Goal: Book appointment/travel/reservation: Book appointment/travel/reservation

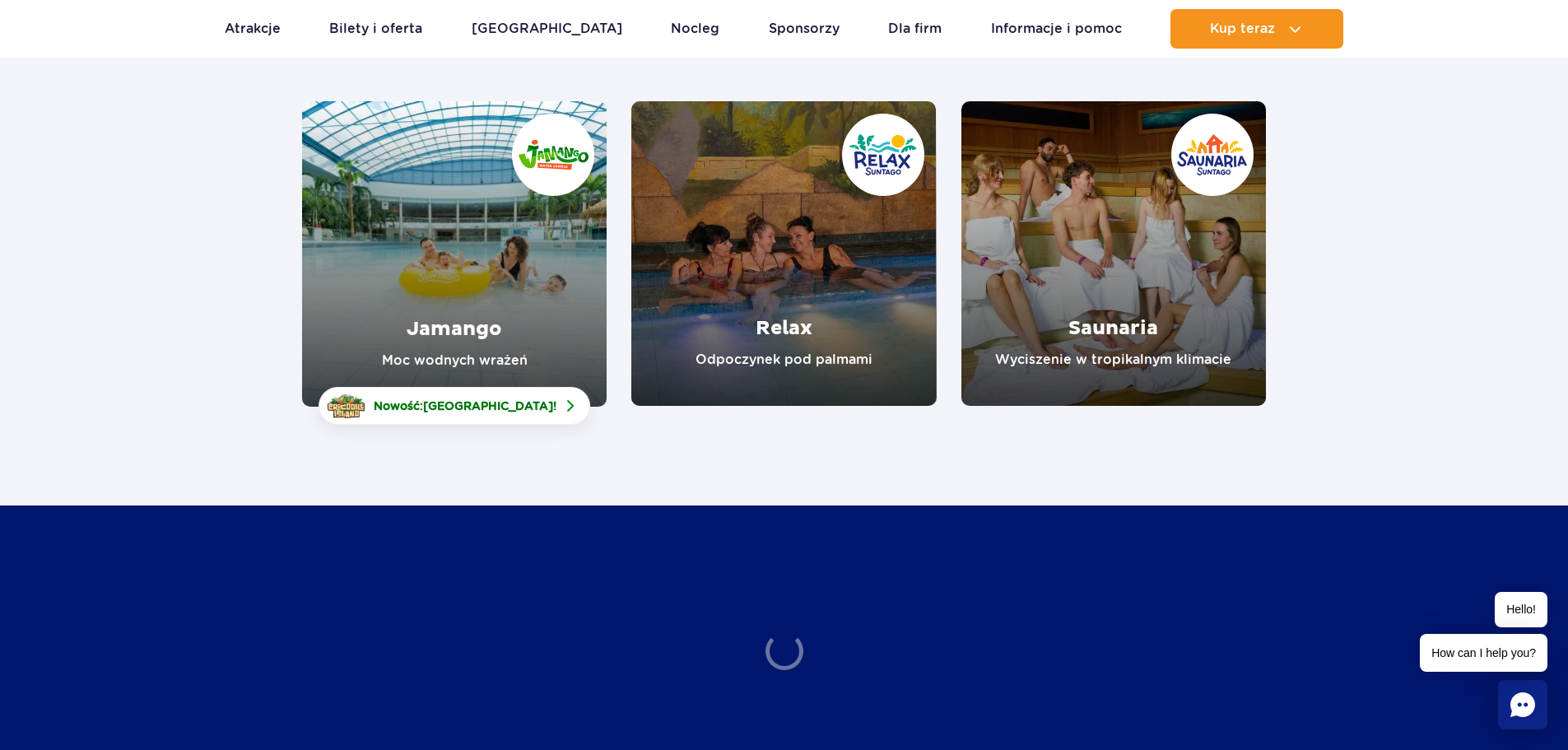
scroll to position [247, 0]
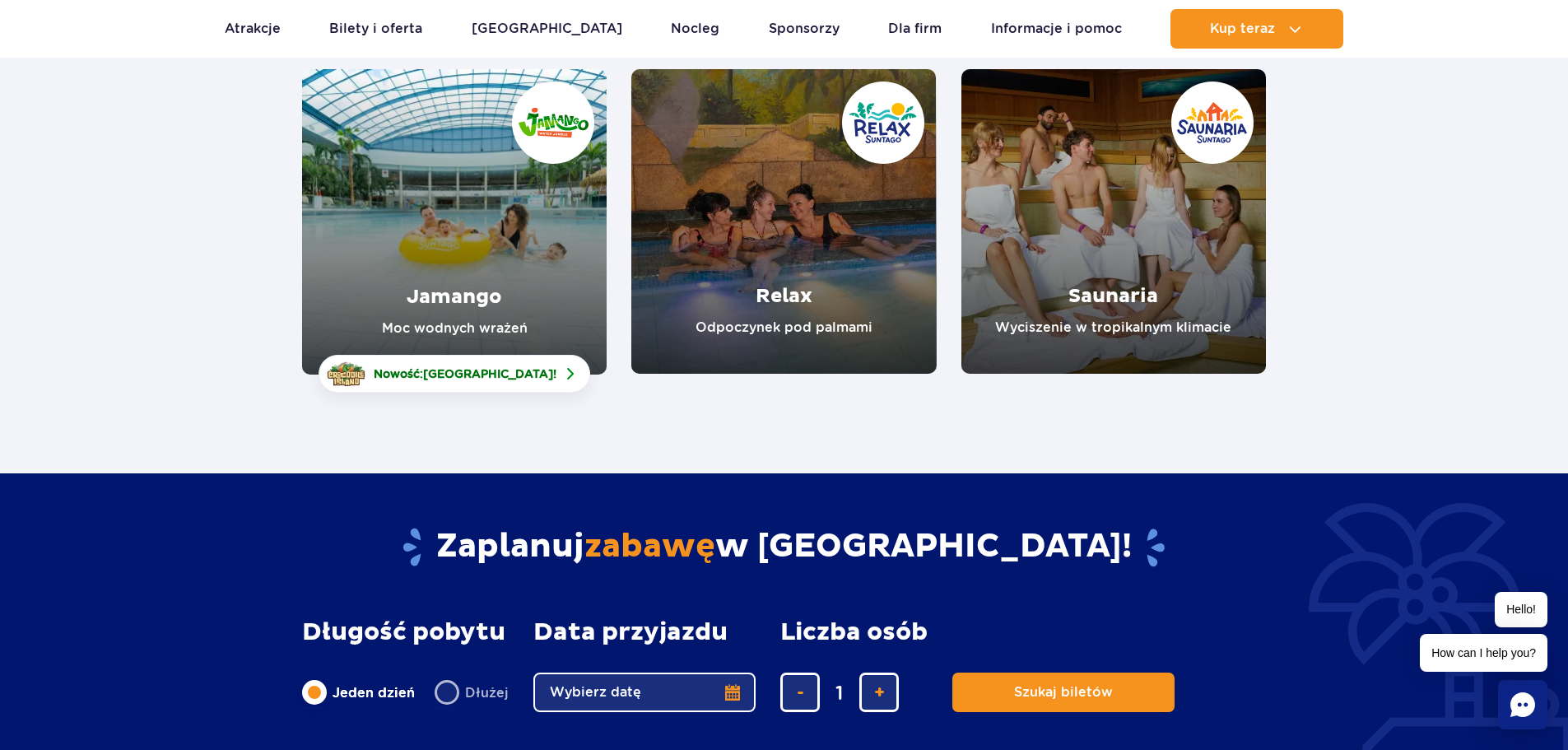
click at [1221, 125] on link "Saunaria" at bounding box center [1114, 222] width 305 height 305
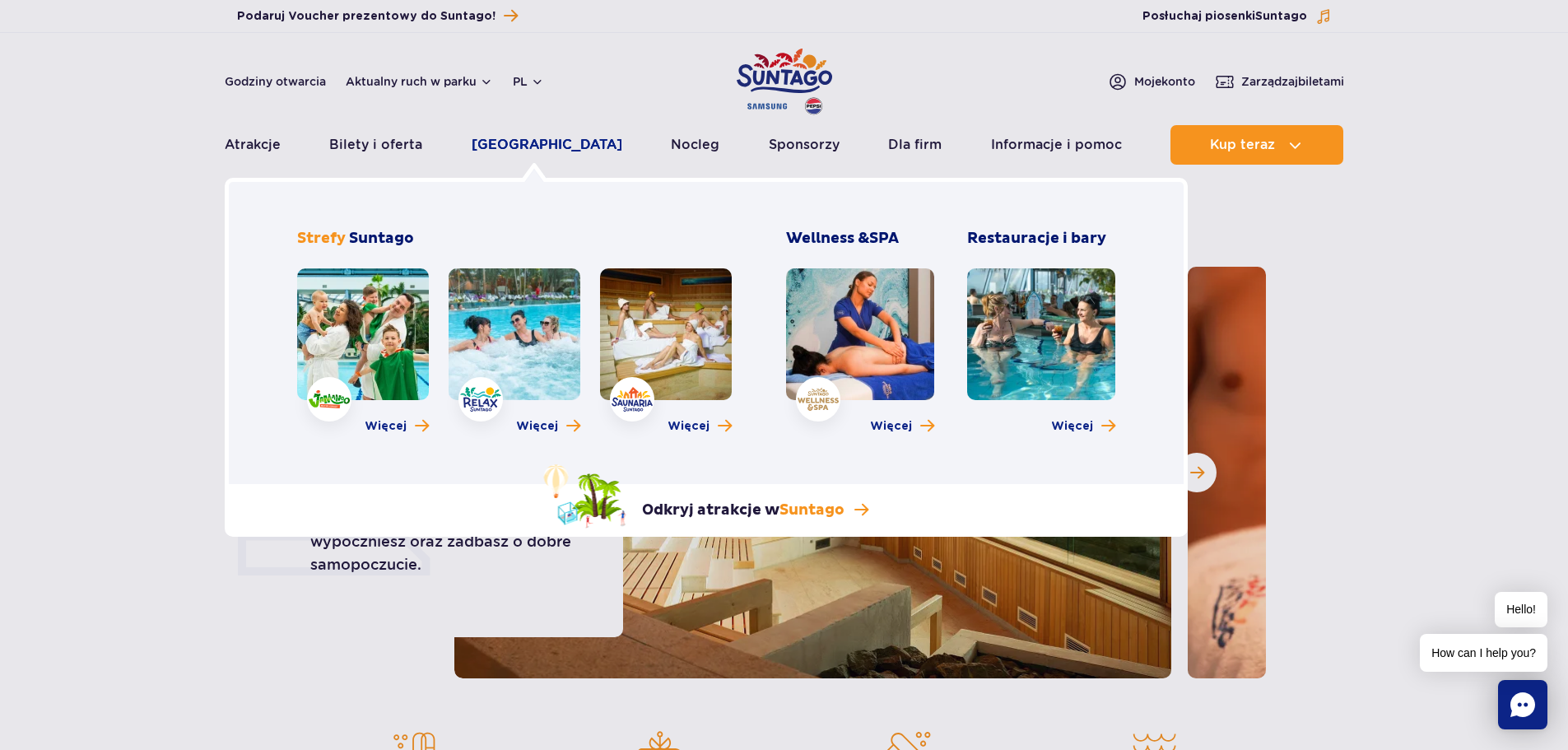
click at [534, 147] on link "[GEOGRAPHIC_DATA]" at bounding box center [547, 144] width 150 height 39
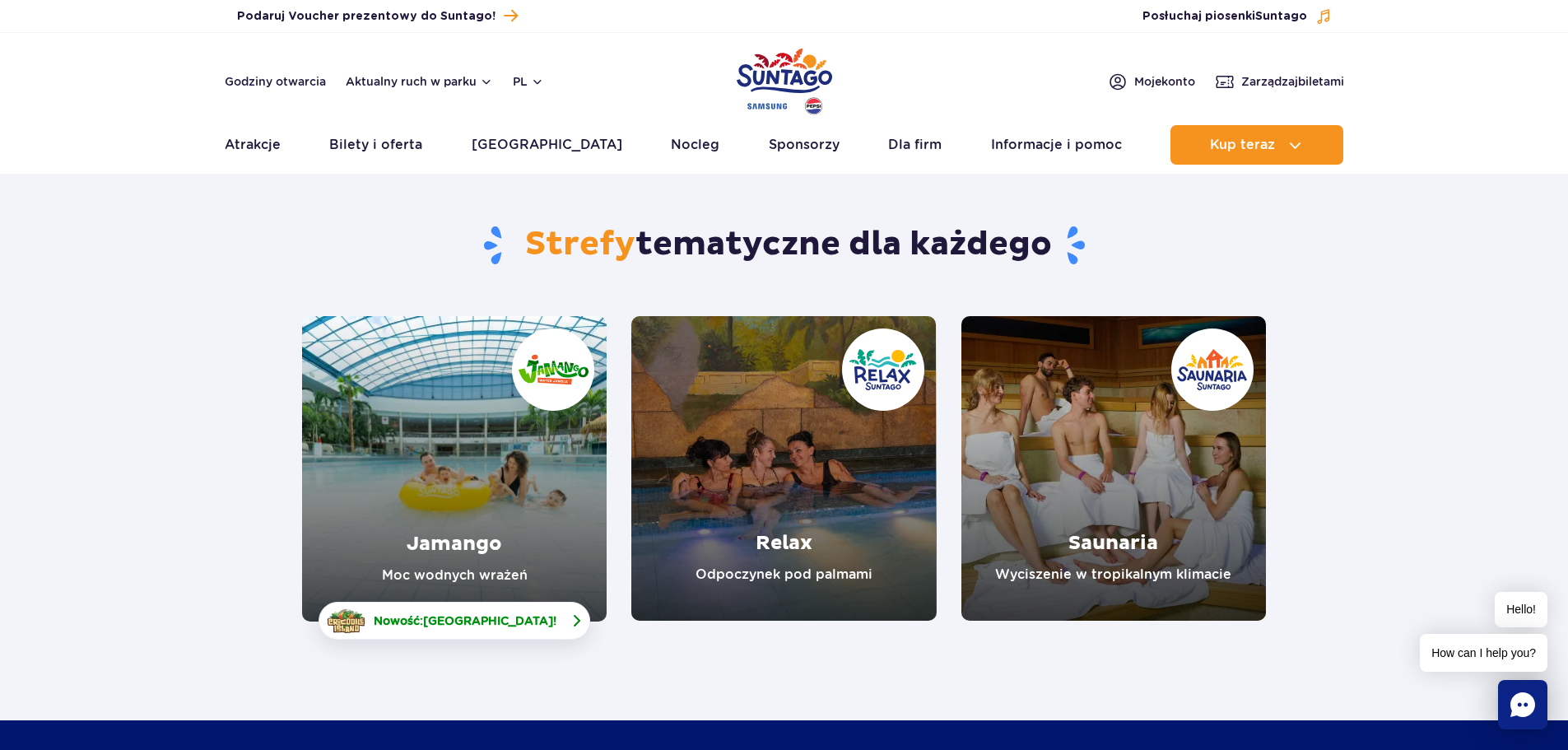
click at [473, 619] on span "[GEOGRAPHIC_DATA]" at bounding box center [488, 621] width 130 height 13
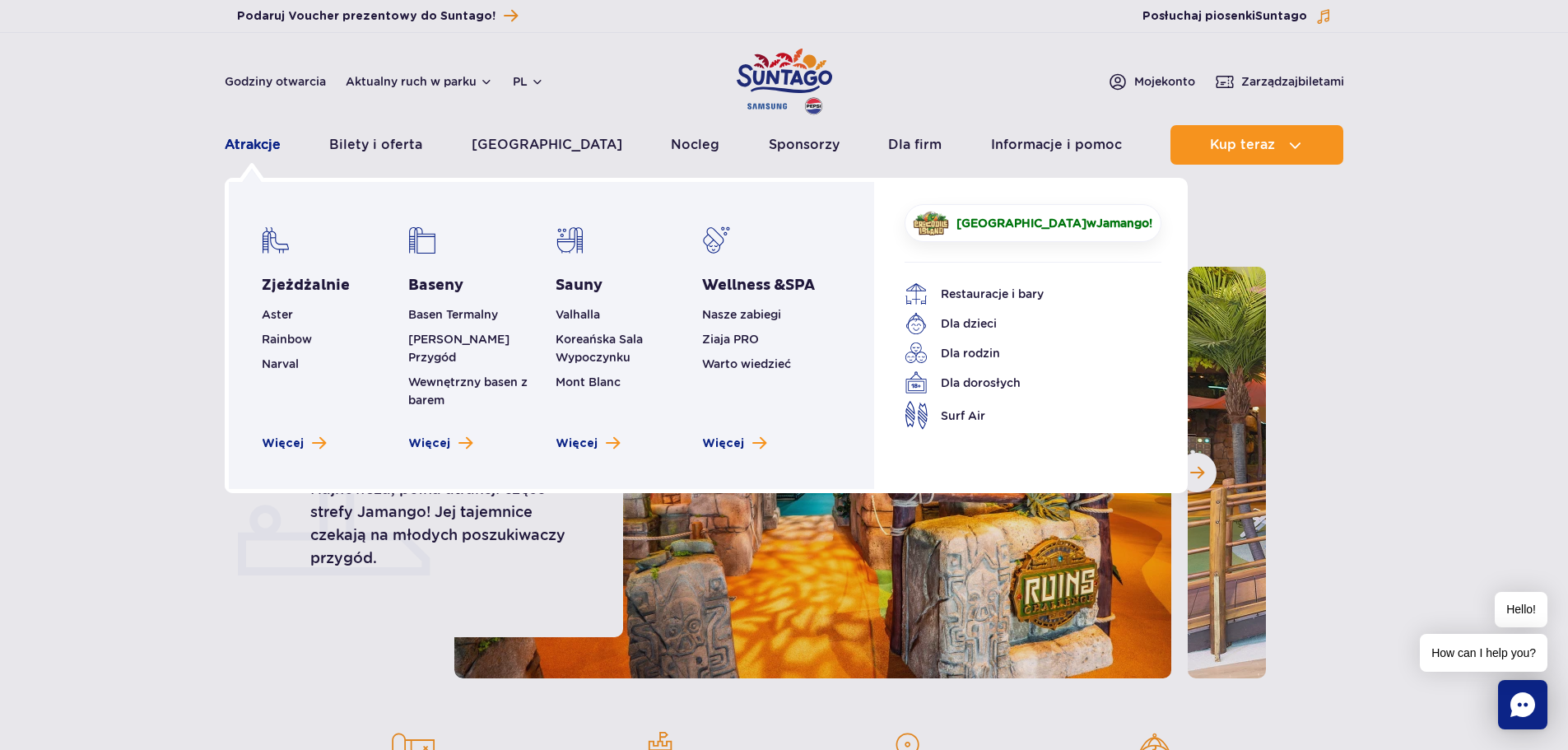
click at [243, 143] on link "Atrakcje" at bounding box center [252, 144] width 56 height 39
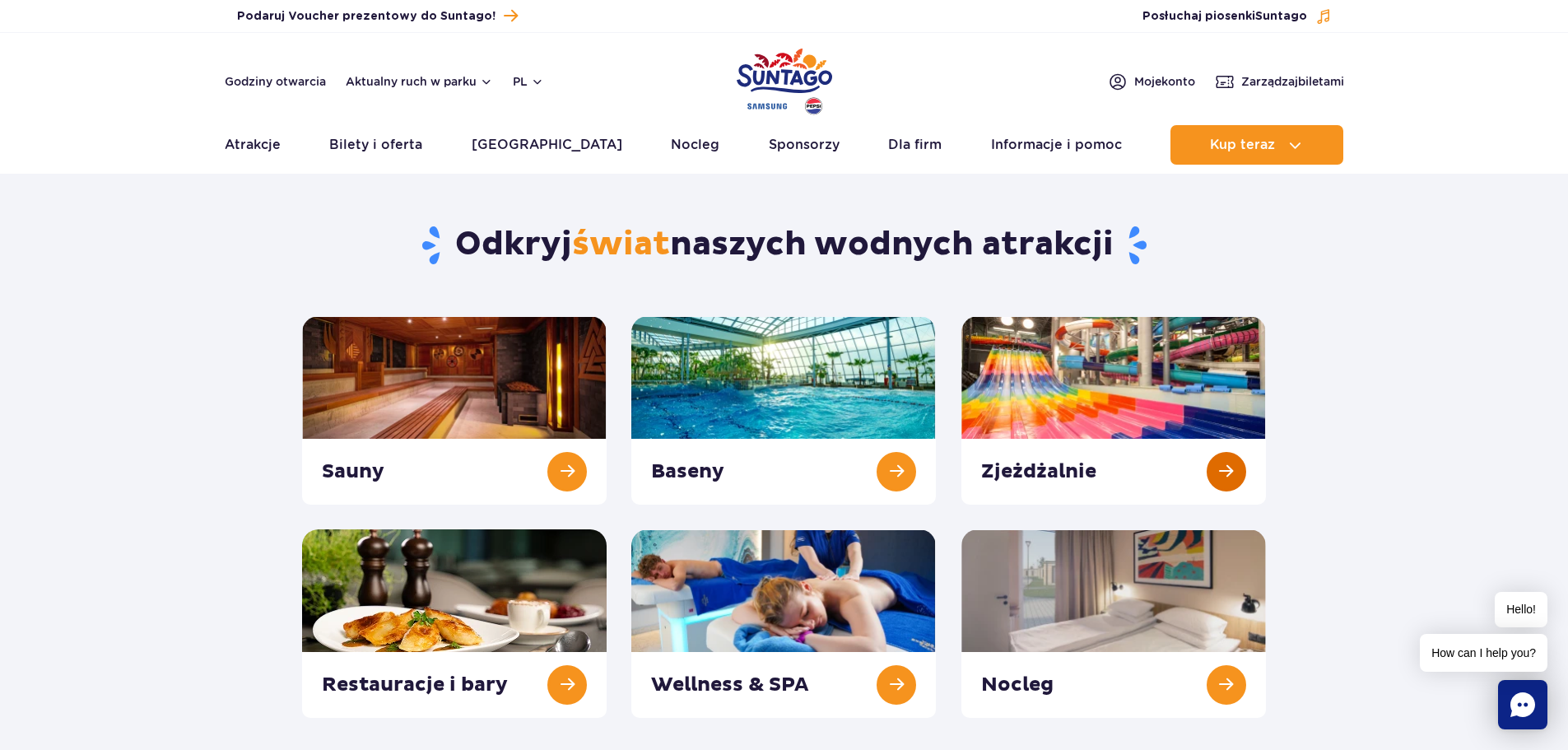
click at [1219, 476] on link at bounding box center [1114, 411] width 305 height 189
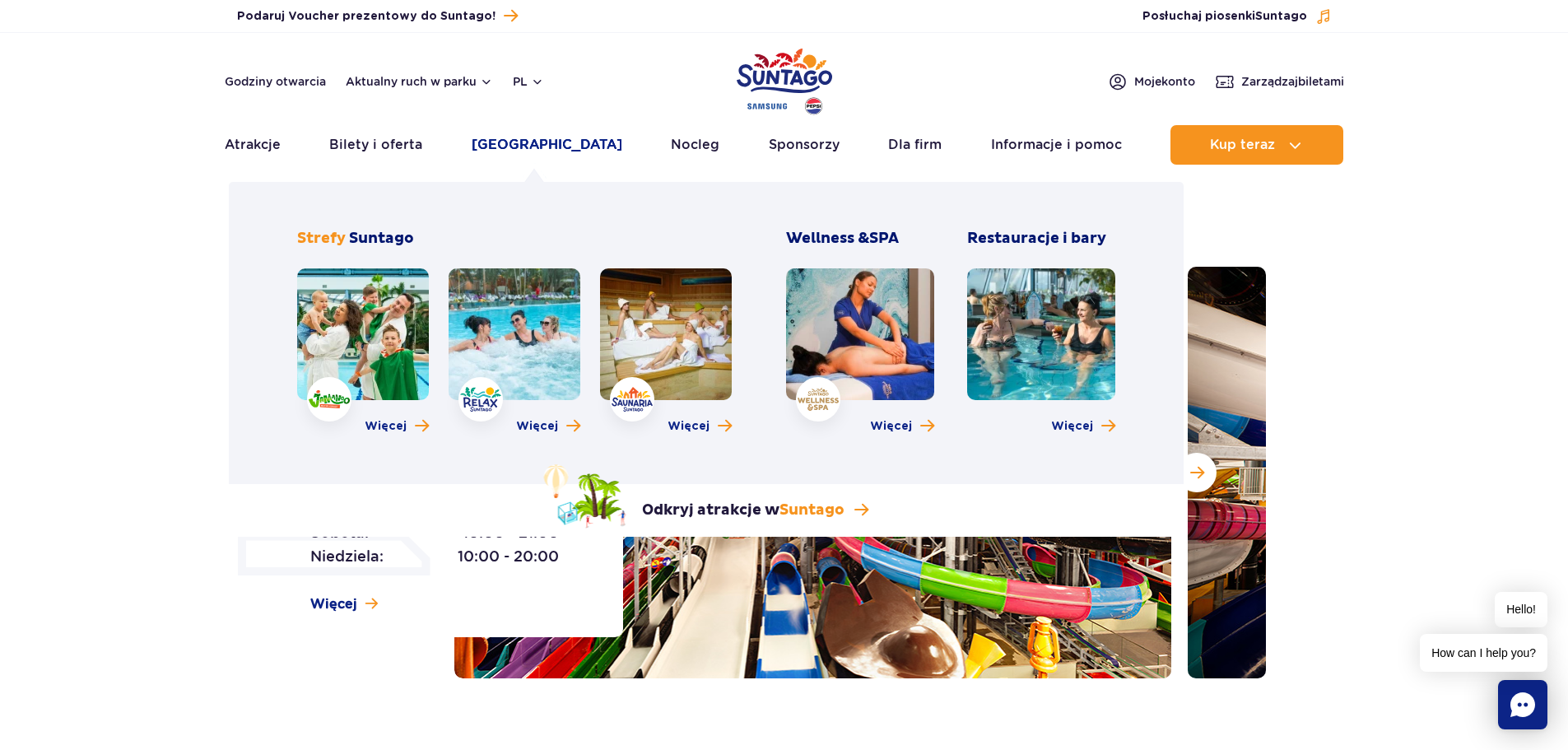
drag, startPoint x: 520, startPoint y: 144, endPoint x: 554, endPoint y: 144, distance: 34.0
click at [520, 144] on link "[GEOGRAPHIC_DATA]" at bounding box center [547, 144] width 150 height 39
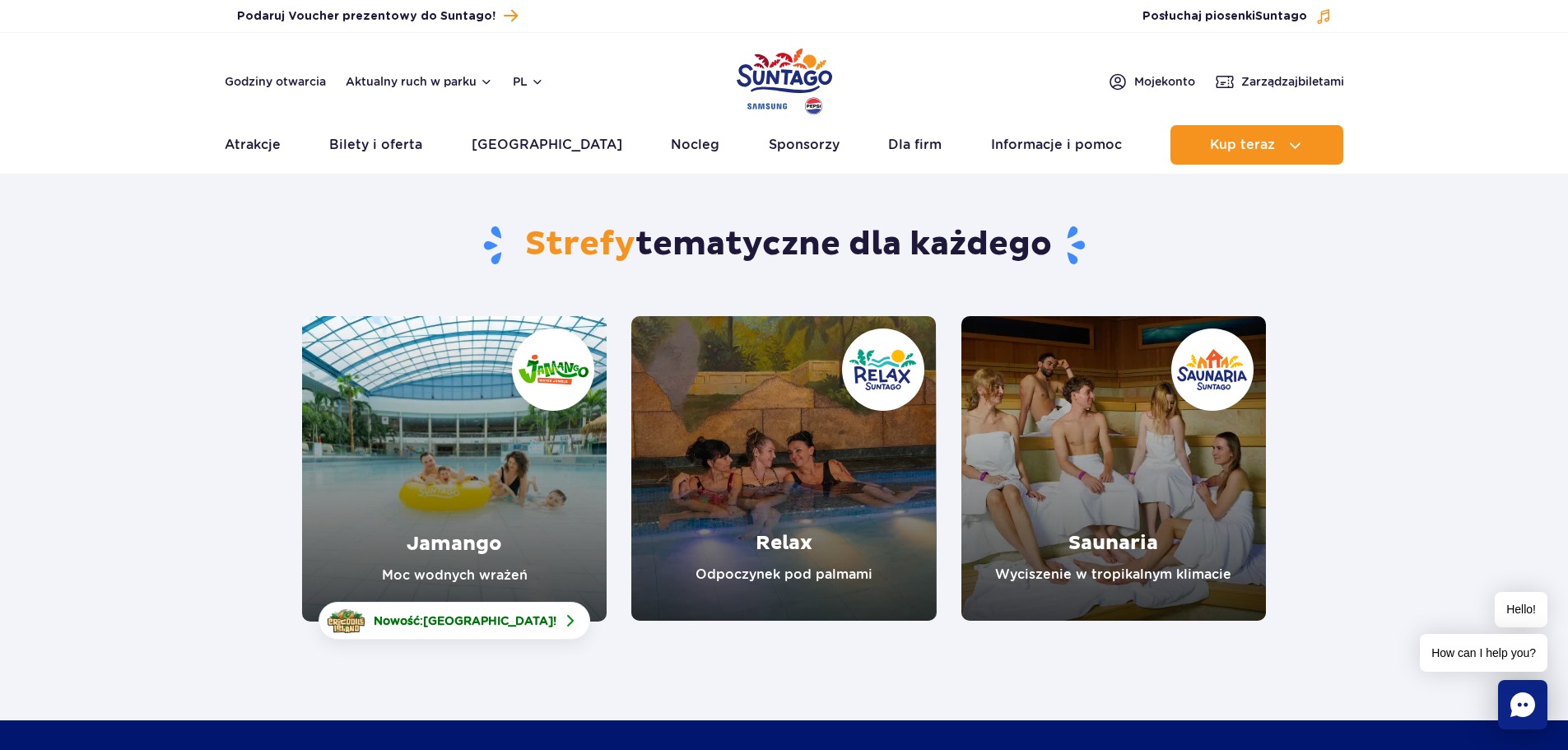
click at [542, 371] on link "Jamango" at bounding box center [454, 469] width 305 height 306
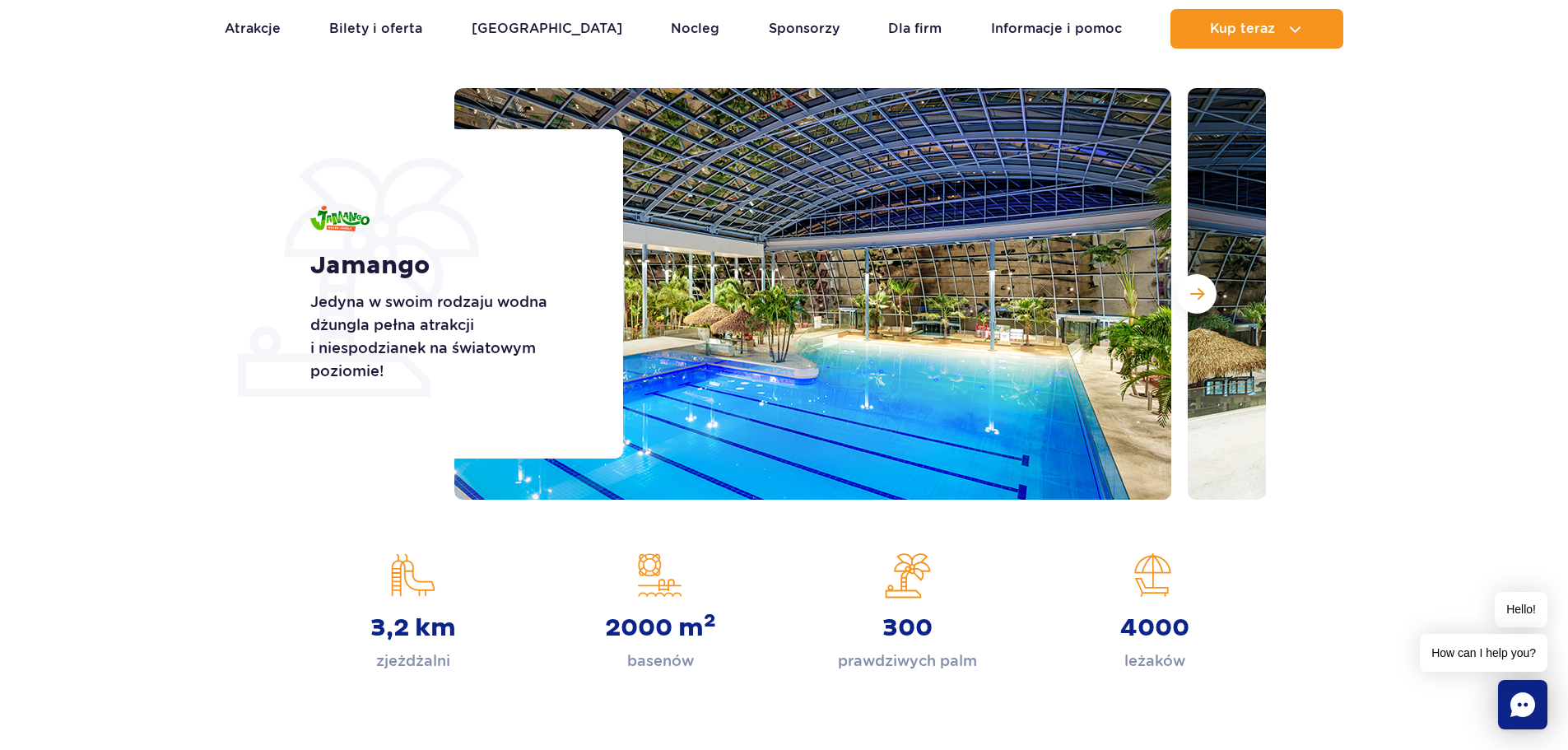
scroll to position [330, 0]
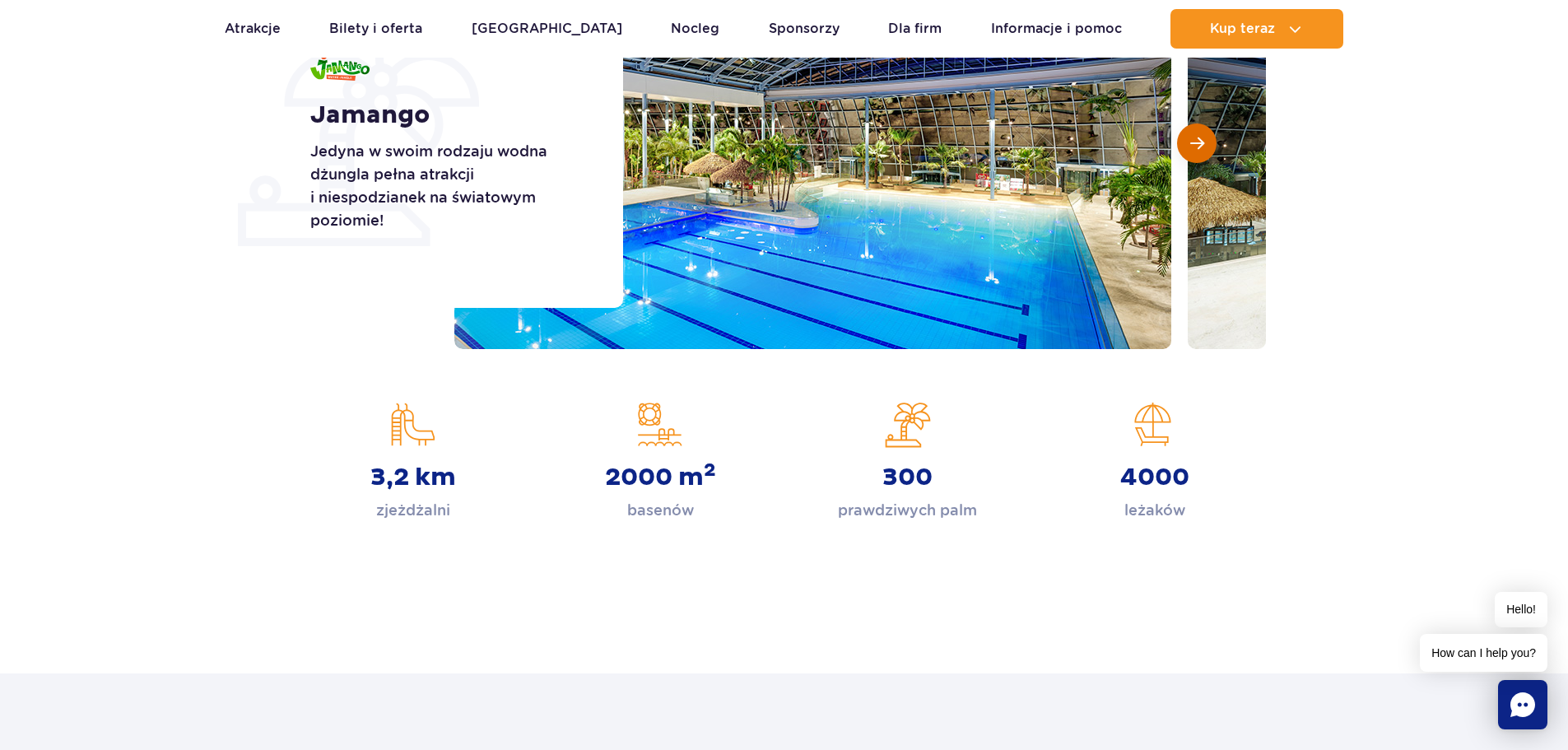
click at [1193, 147] on span "Następny slajd" at bounding box center [1198, 143] width 14 height 15
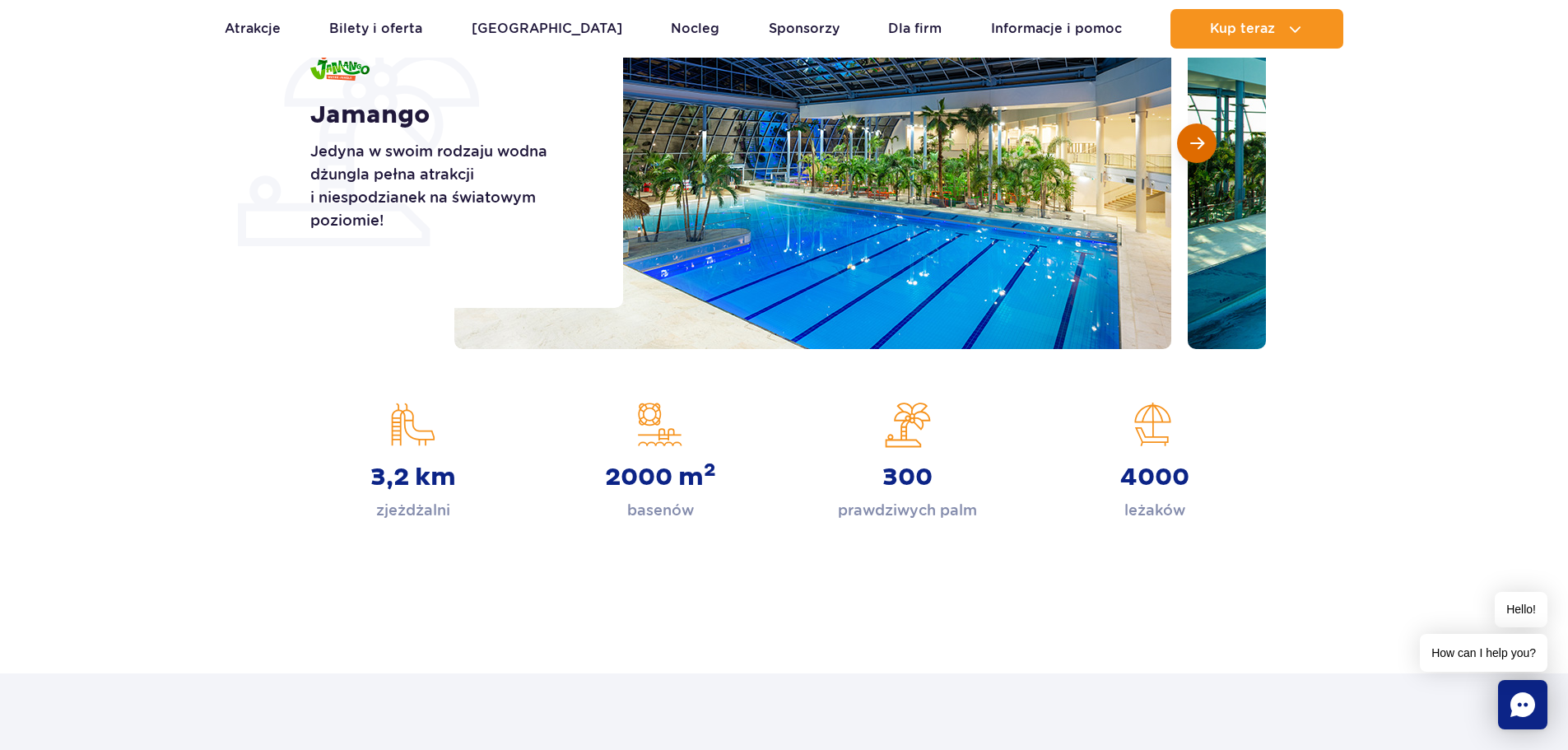
click at [1202, 154] on button "Następny slajd" at bounding box center [1197, 143] width 39 height 39
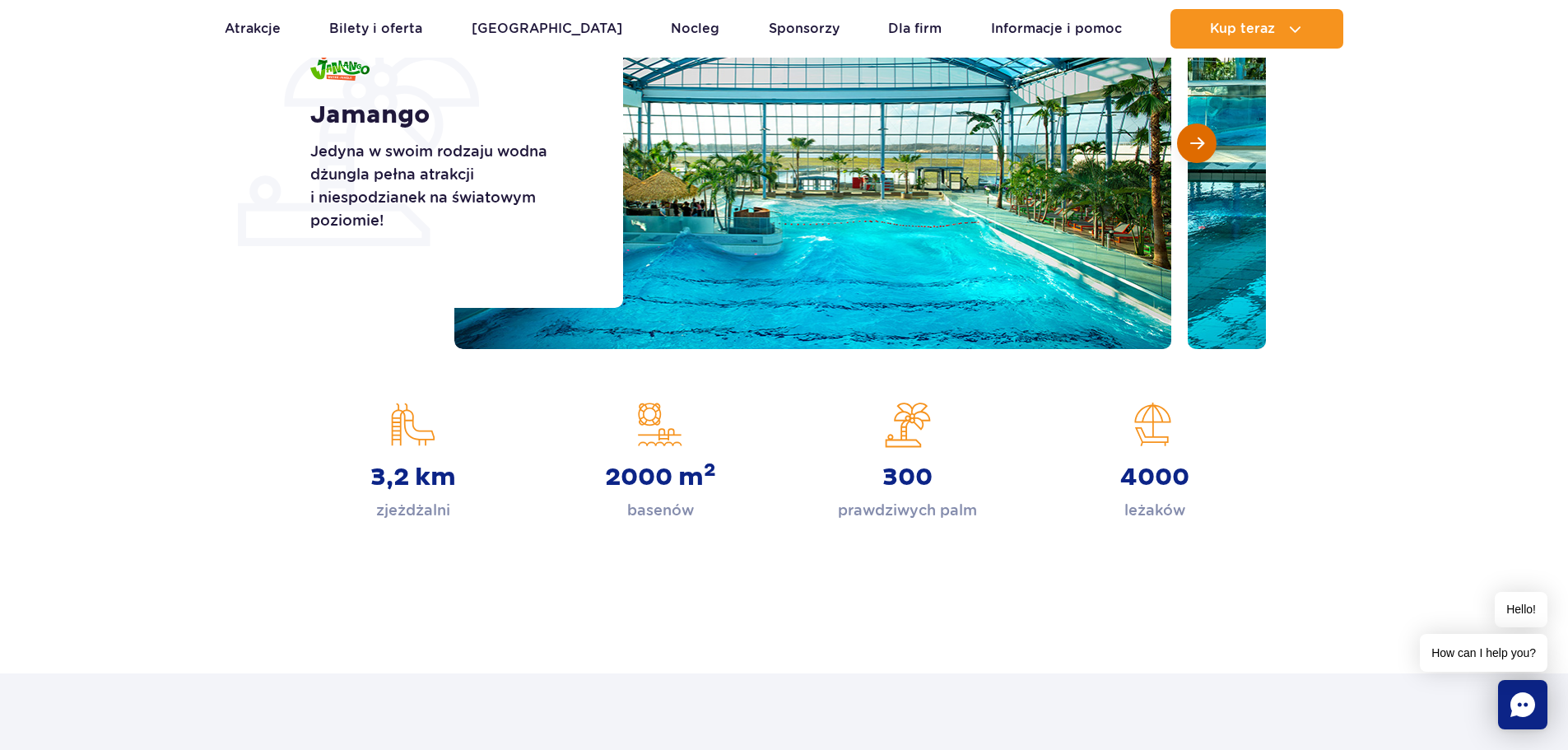
scroll to position [0, 0]
click at [1198, 141] on span "Następny slajd" at bounding box center [1198, 143] width 14 height 15
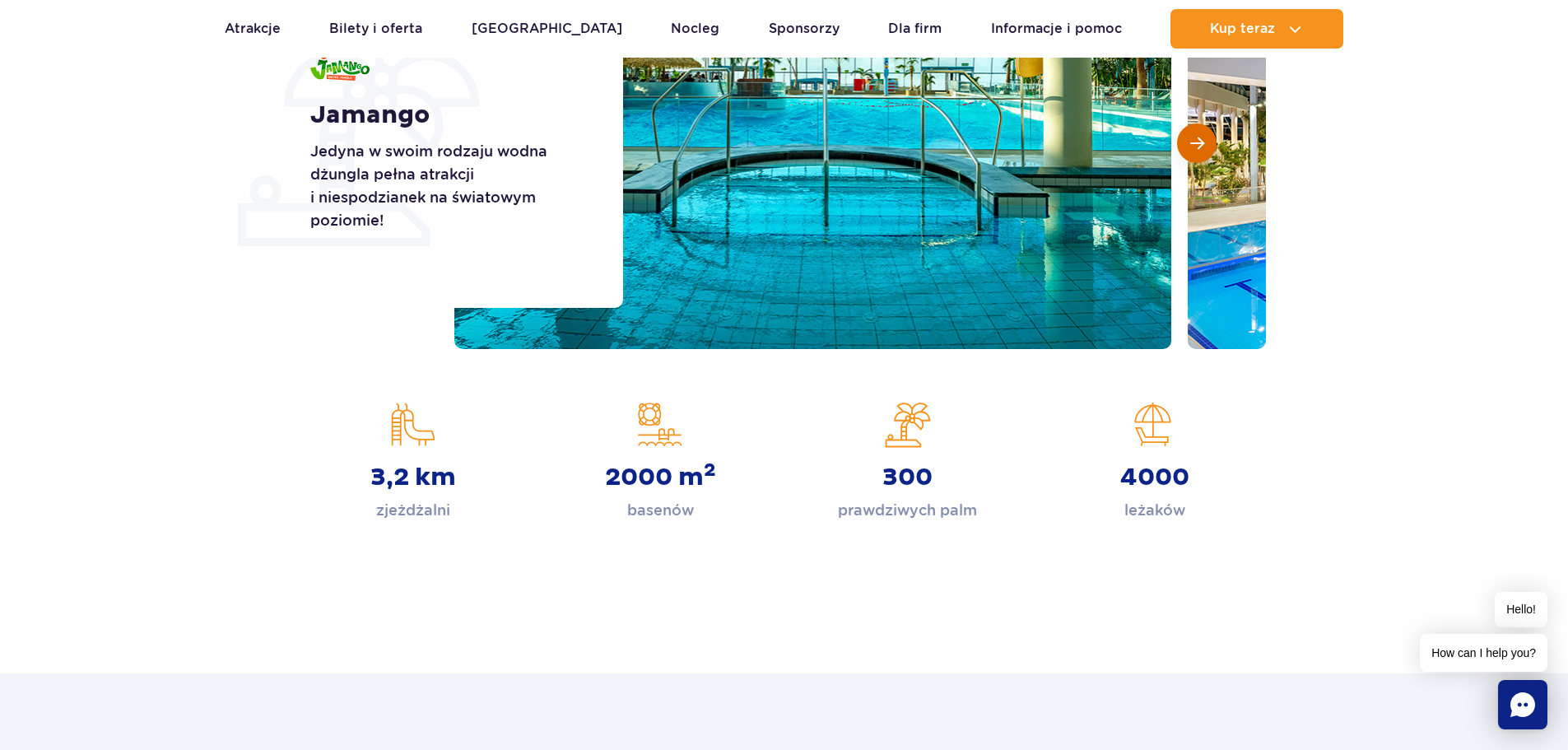
click at [1200, 148] on span "Następny slajd" at bounding box center [1198, 143] width 14 height 15
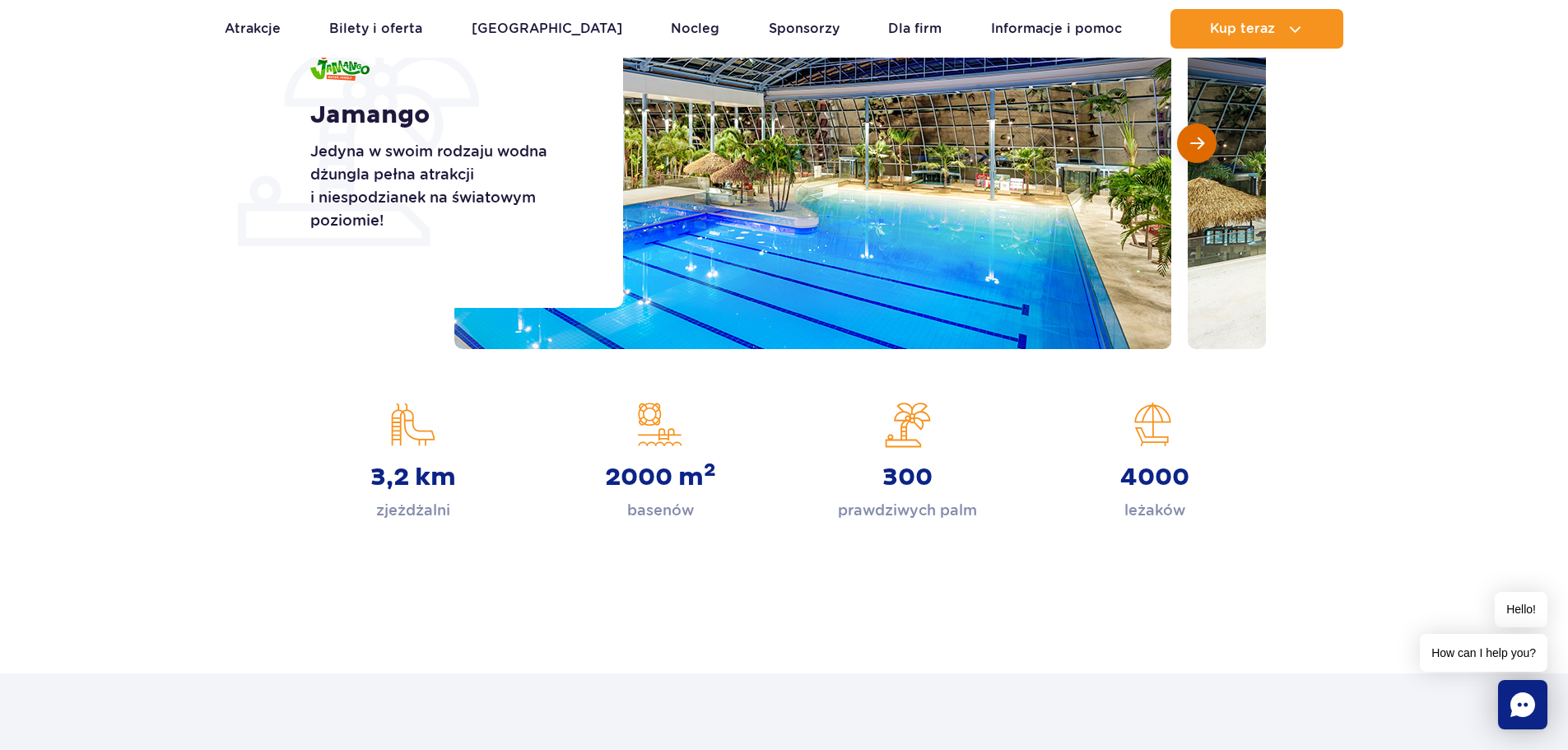
click at [1195, 151] on button "Następny slajd" at bounding box center [1197, 143] width 39 height 39
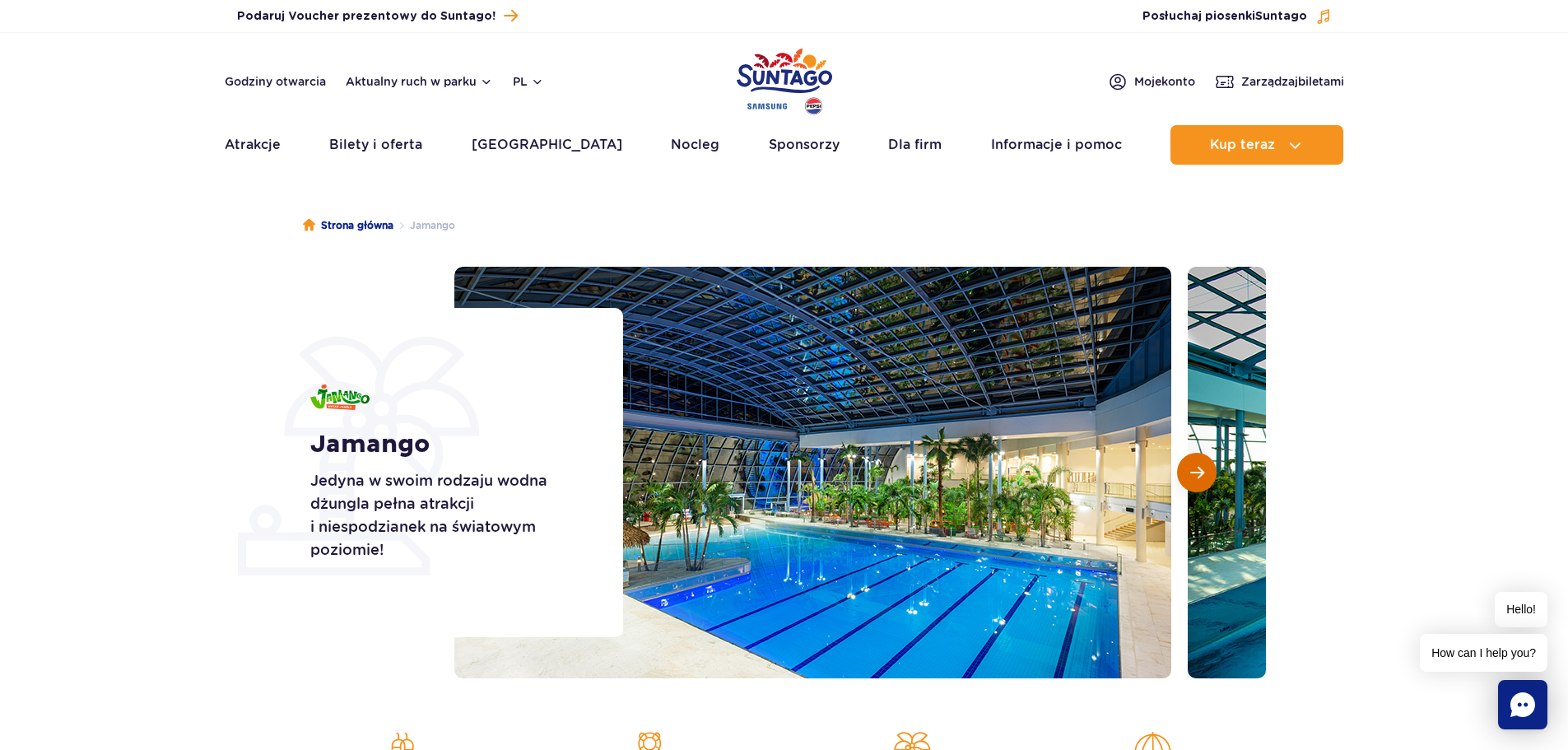
click at [1192, 479] on span "Następny slajd" at bounding box center [1198, 472] width 14 height 15
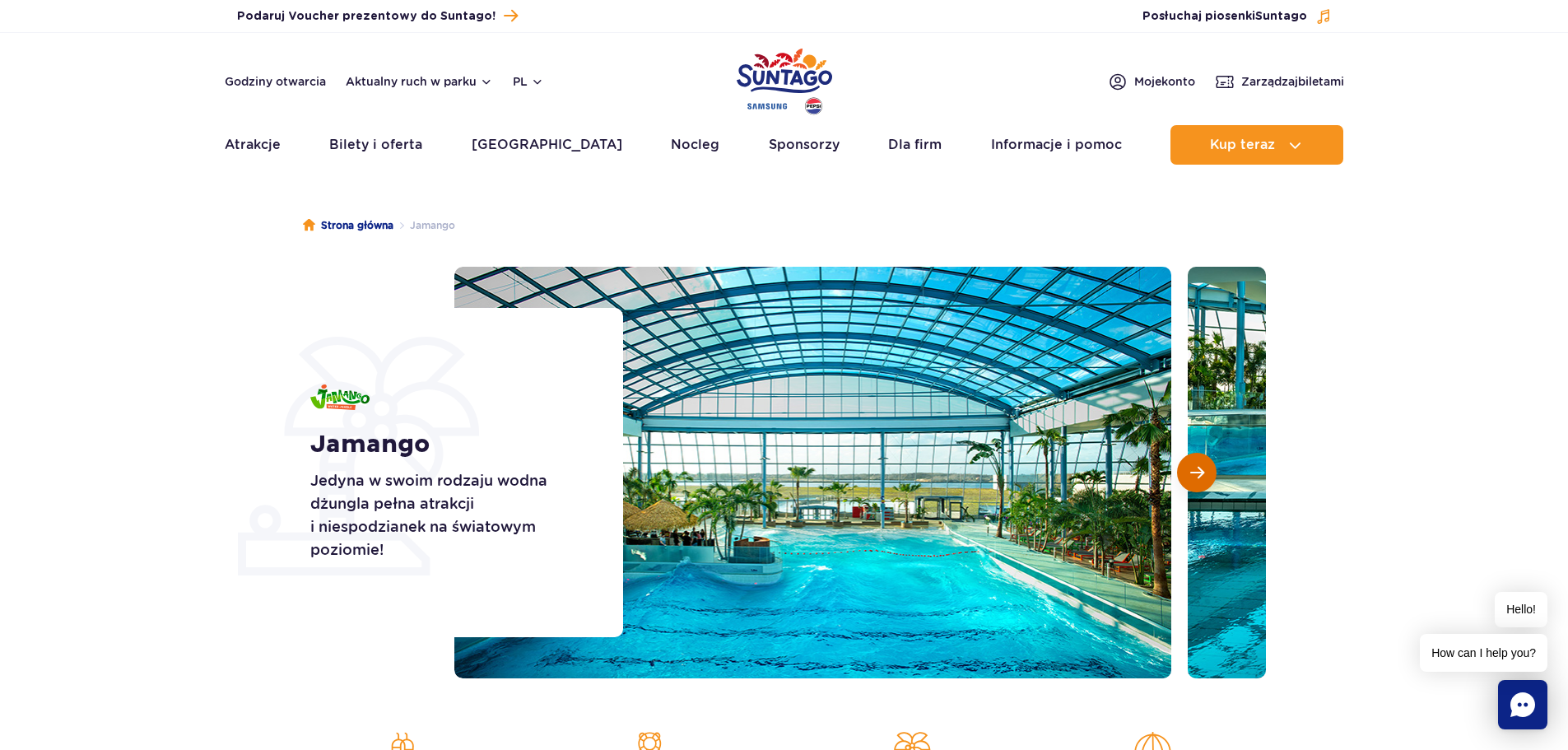
click at [1185, 471] on button "Następny slajd" at bounding box center [1197, 472] width 39 height 39
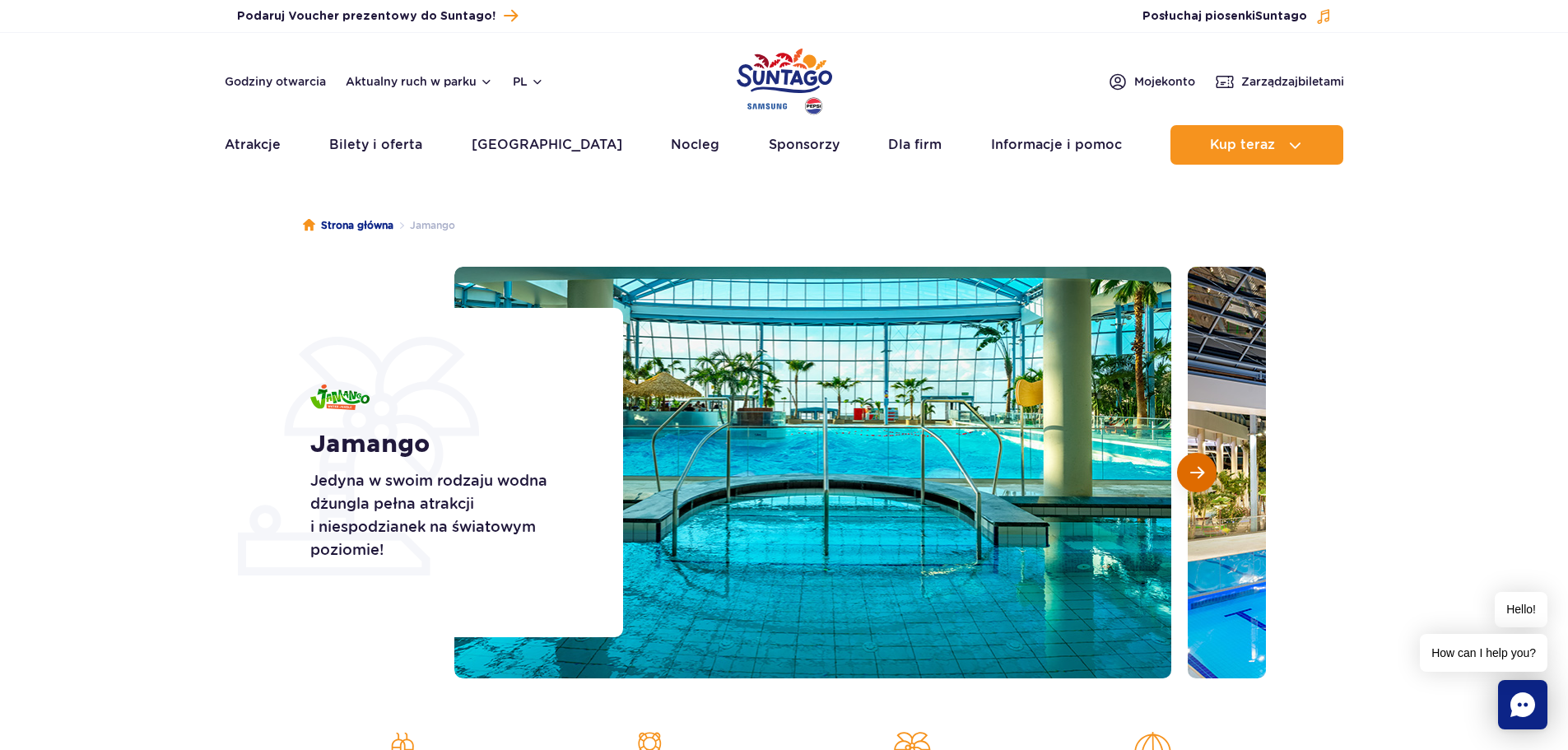
click at [1190, 476] on span "Następny slajd" at bounding box center [1198, 472] width 14 height 15
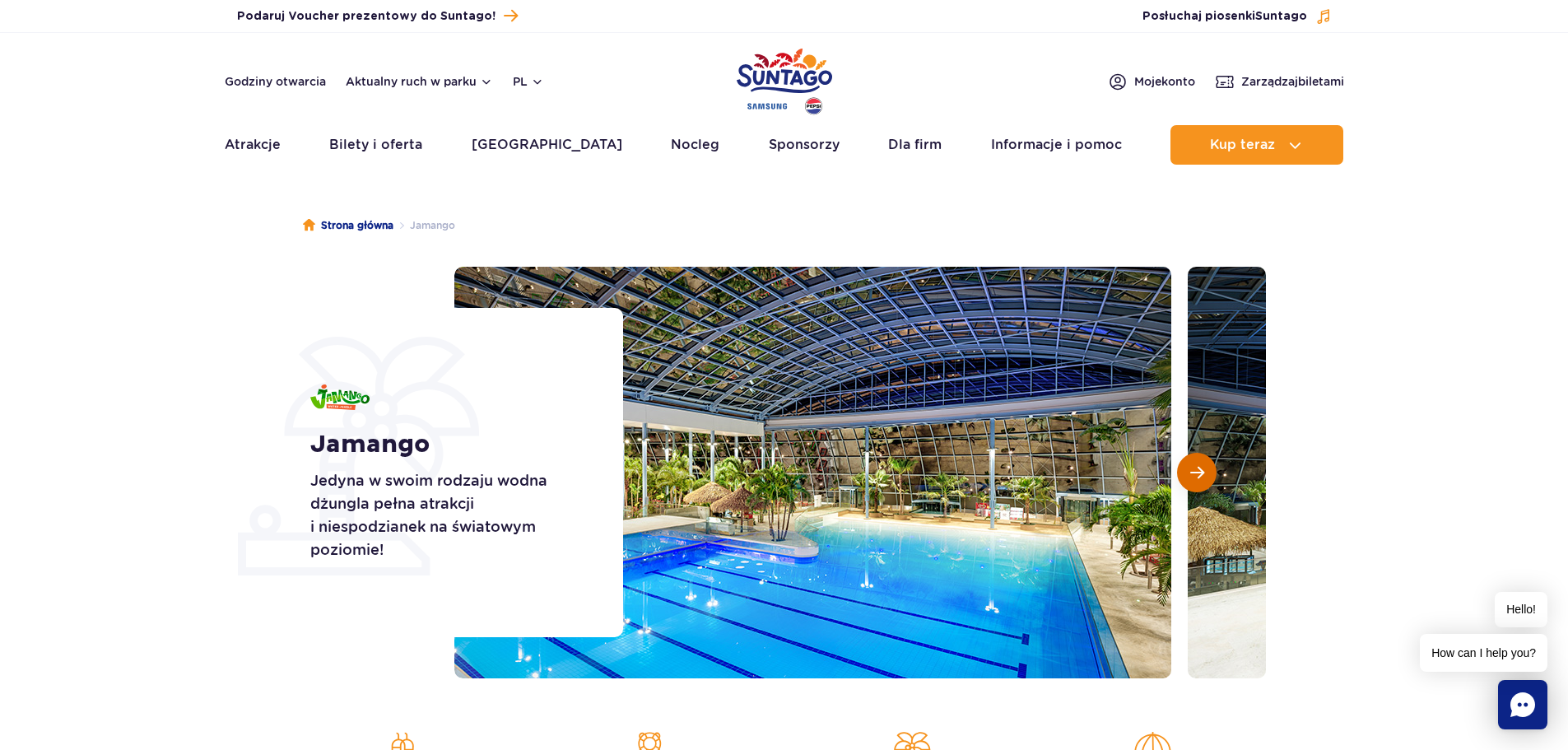
click at [1198, 475] on span "Następny slajd" at bounding box center [1198, 472] width 14 height 15
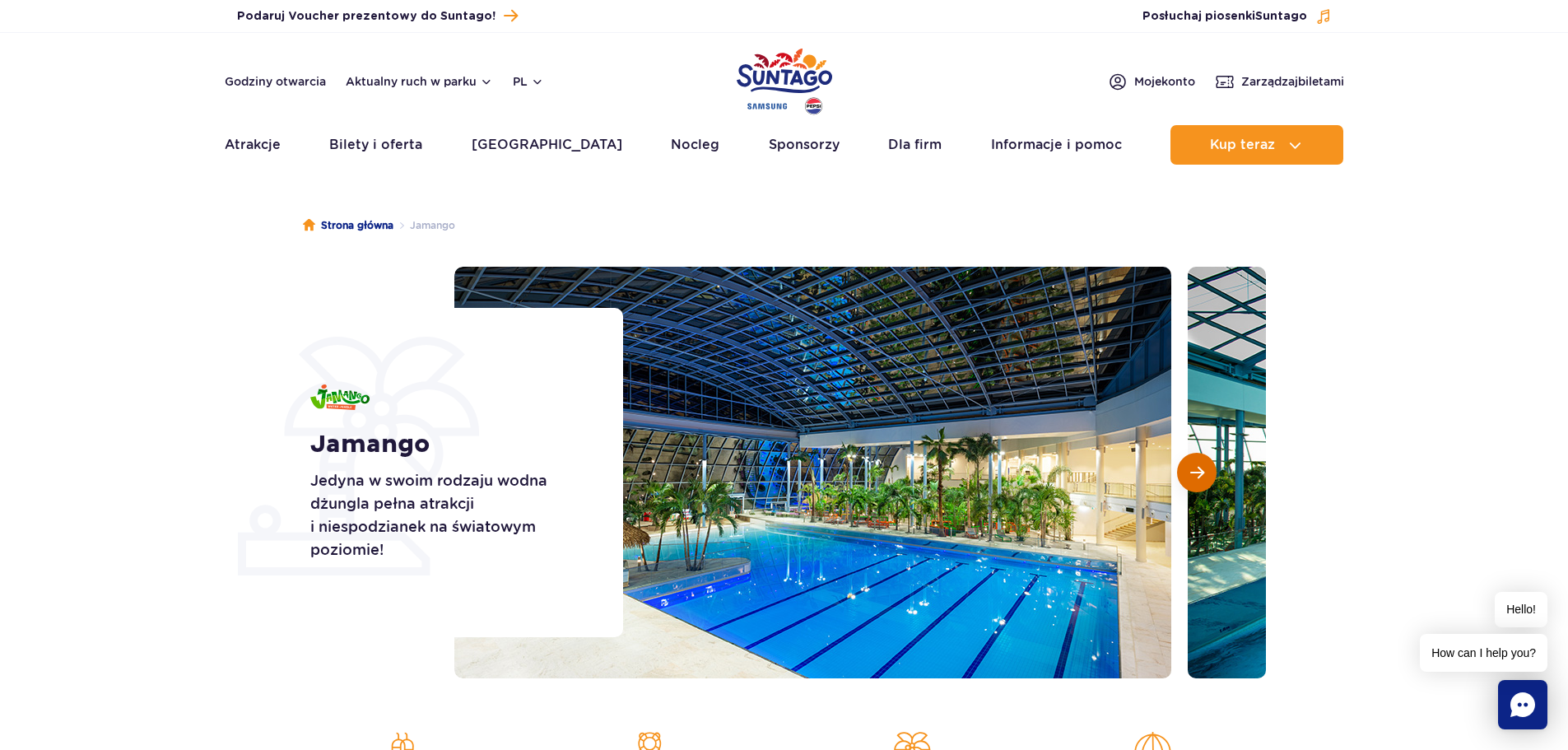
click at [1197, 469] on span "Następny slajd" at bounding box center [1198, 472] width 14 height 15
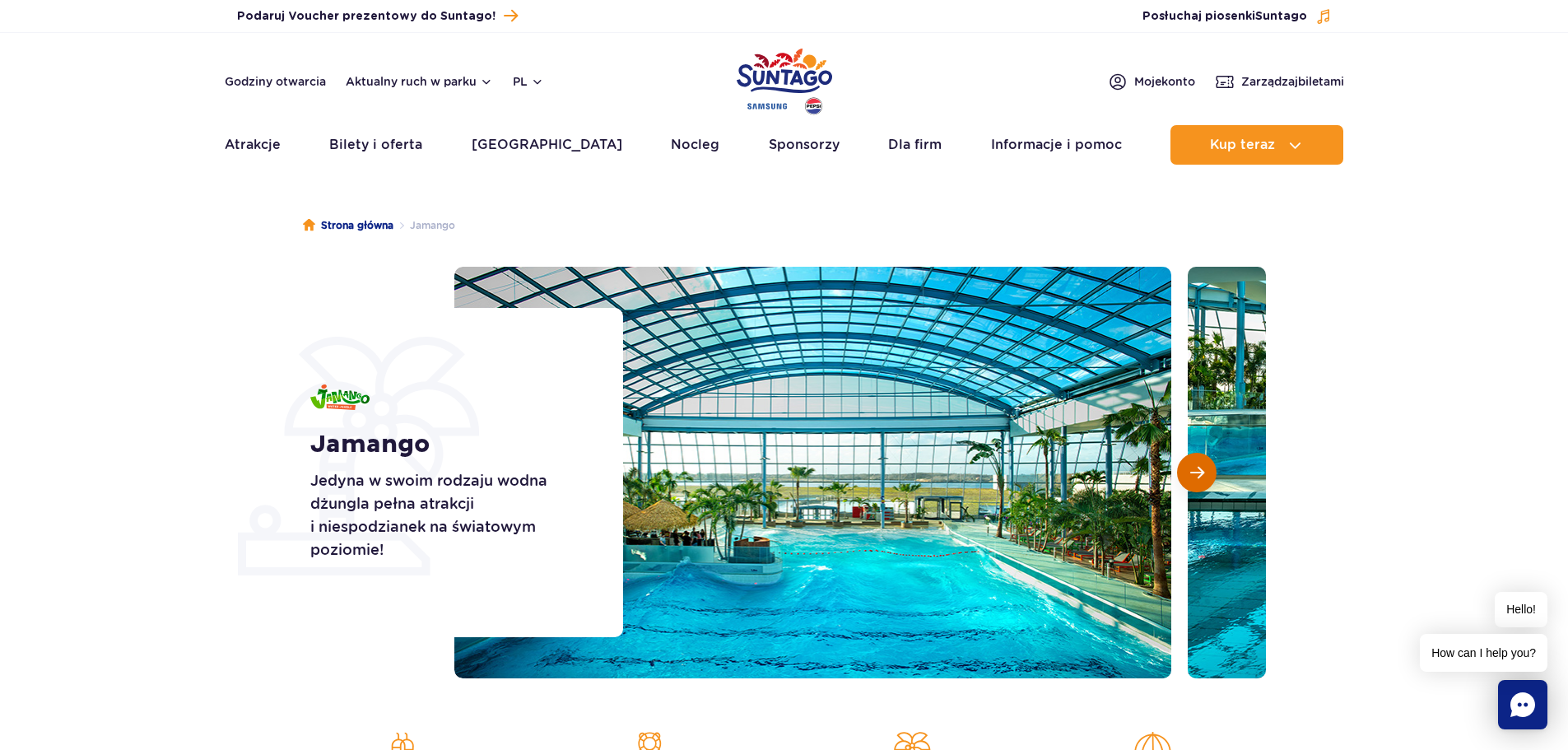
click at [1203, 469] on span "Następny slajd" at bounding box center [1198, 472] width 14 height 15
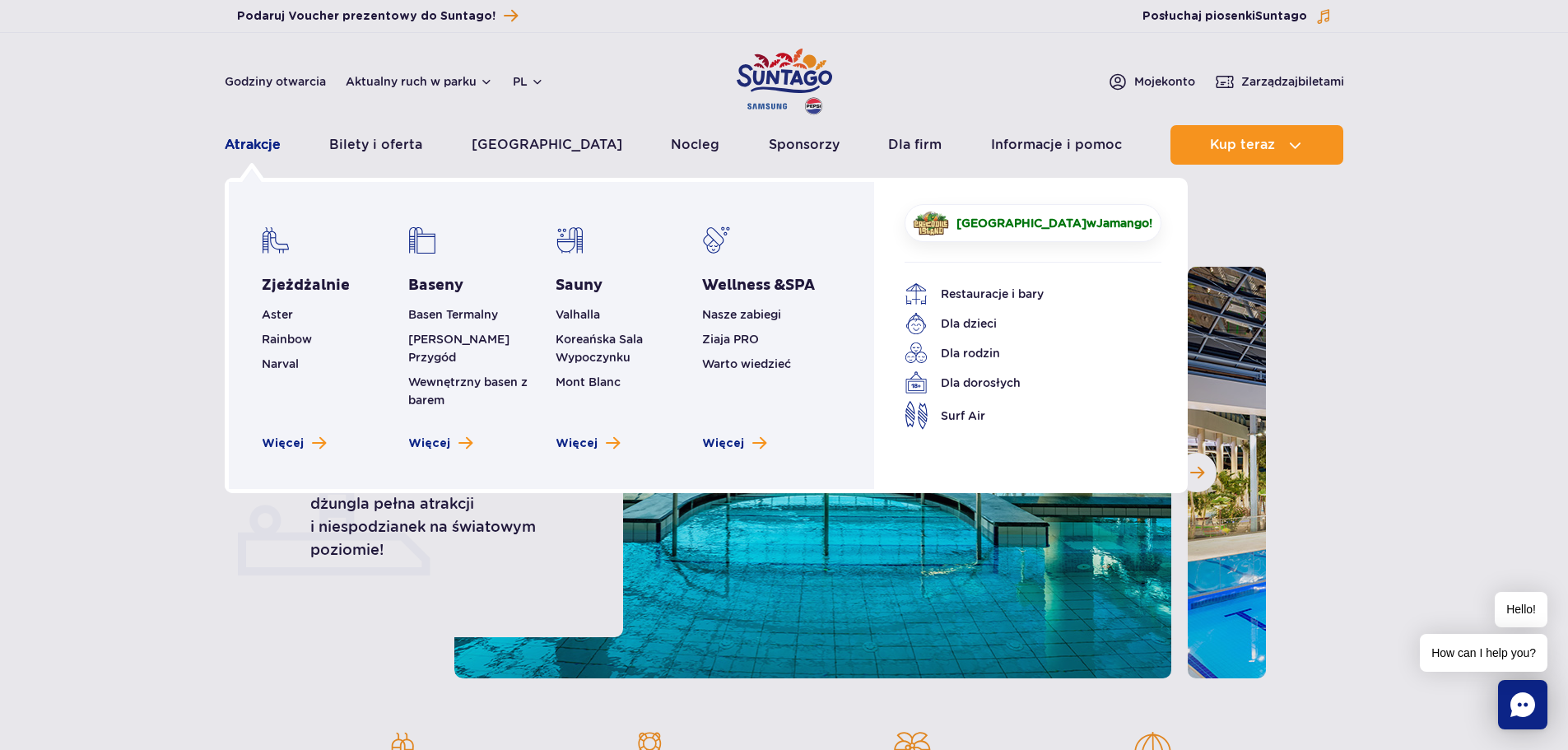
click at [254, 150] on link "Atrakcje" at bounding box center [252, 144] width 56 height 39
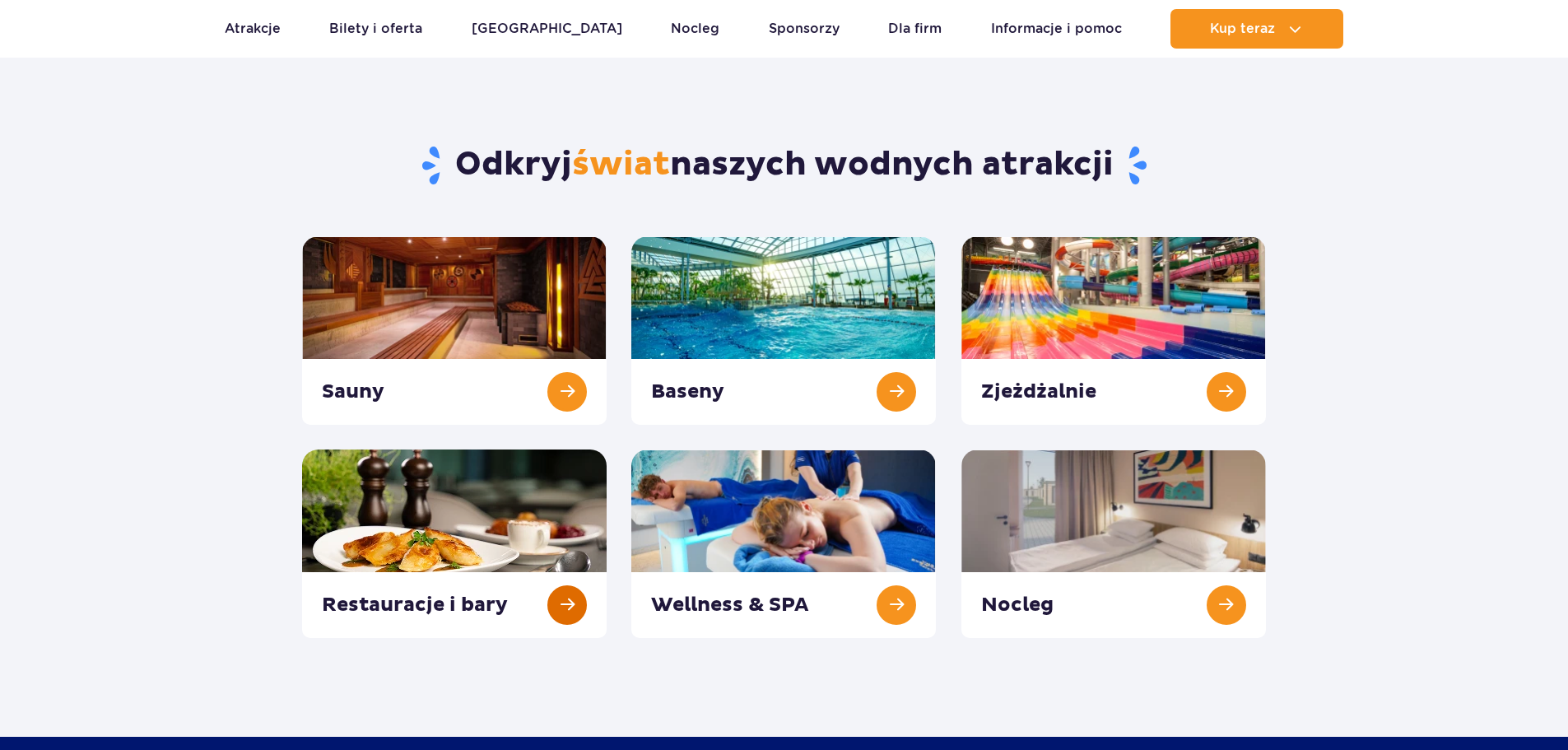
scroll to position [165, 0]
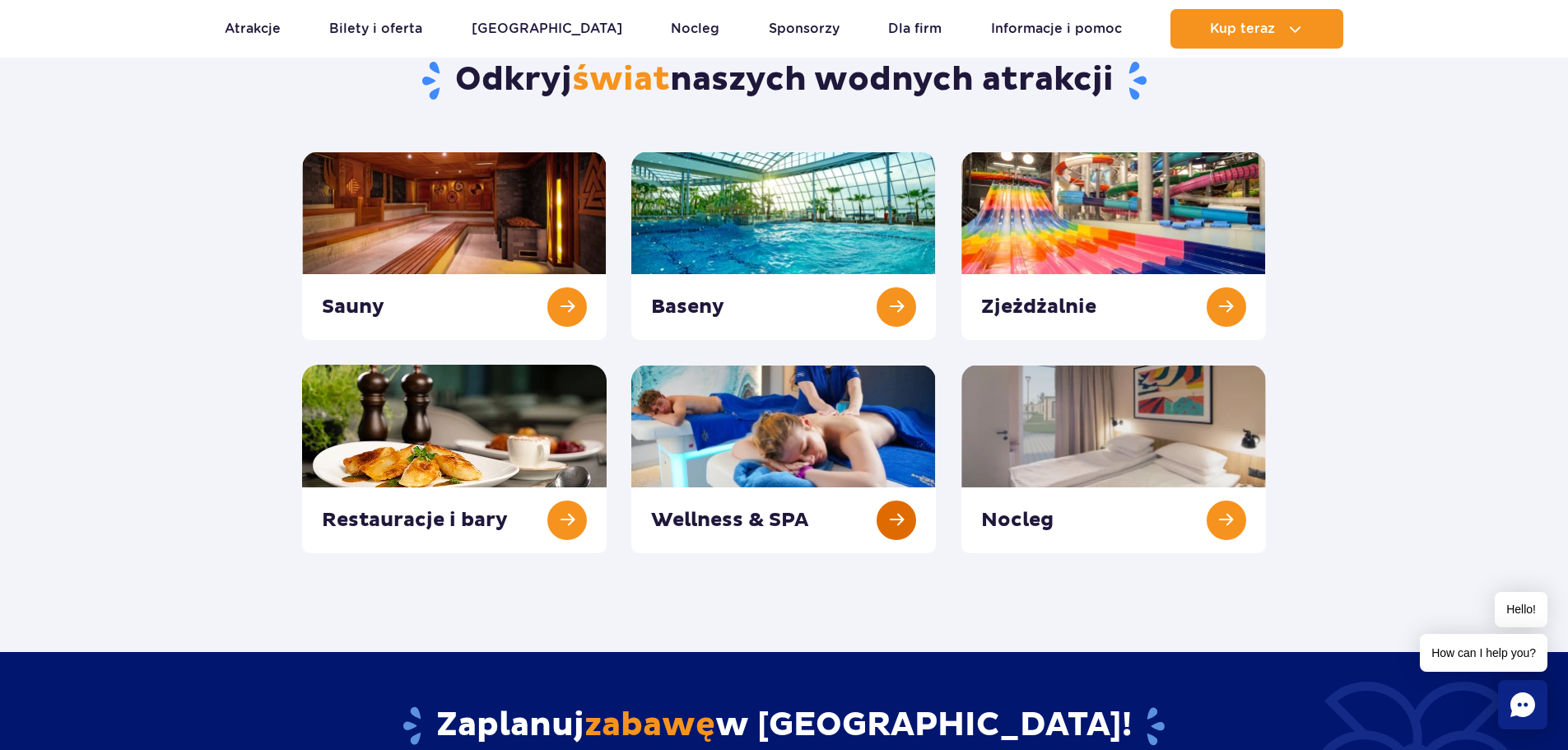
click at [820, 431] on link at bounding box center [784, 459] width 305 height 189
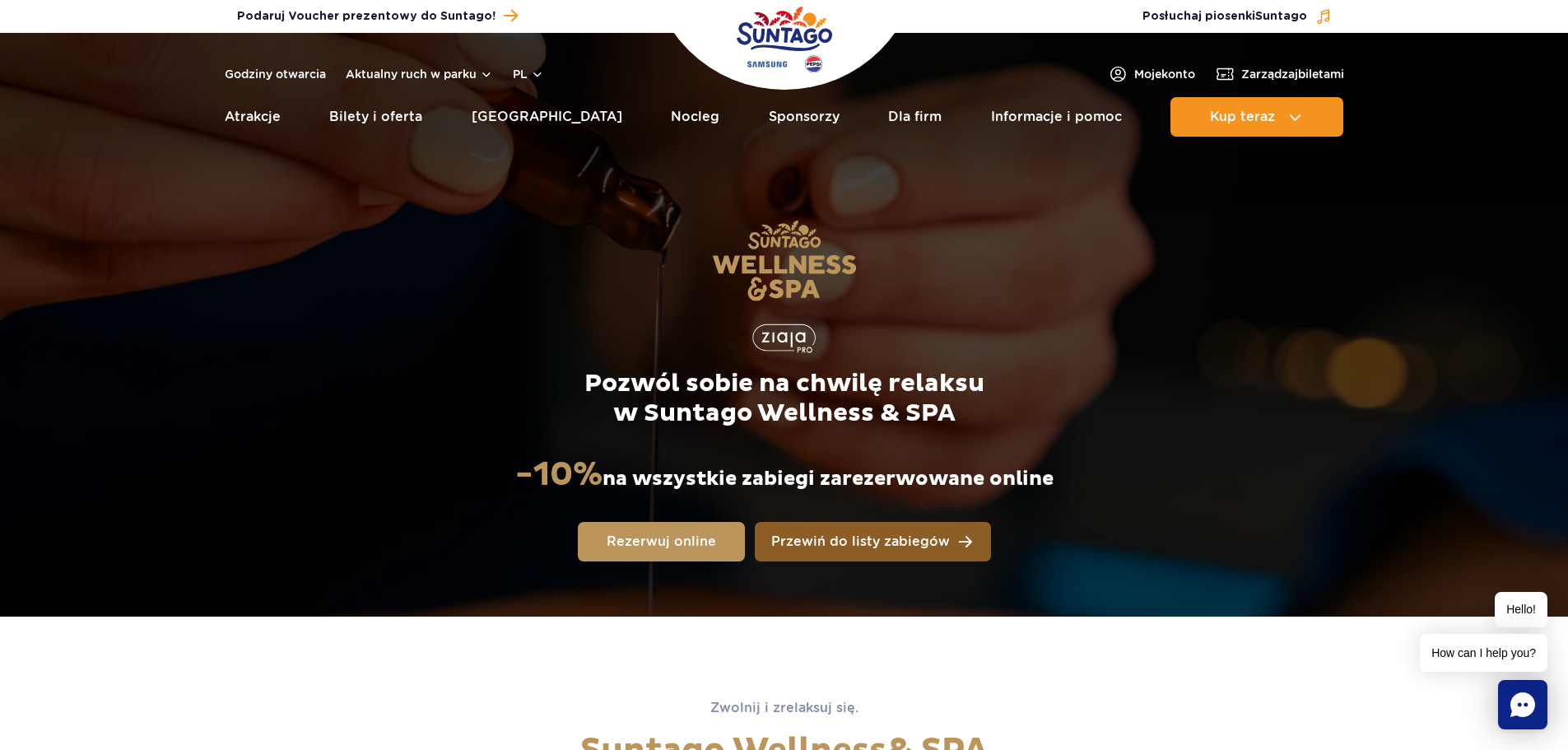
click at [889, 548] on span "Przewiń do listy zabiegów" at bounding box center [860, 542] width 179 height 13
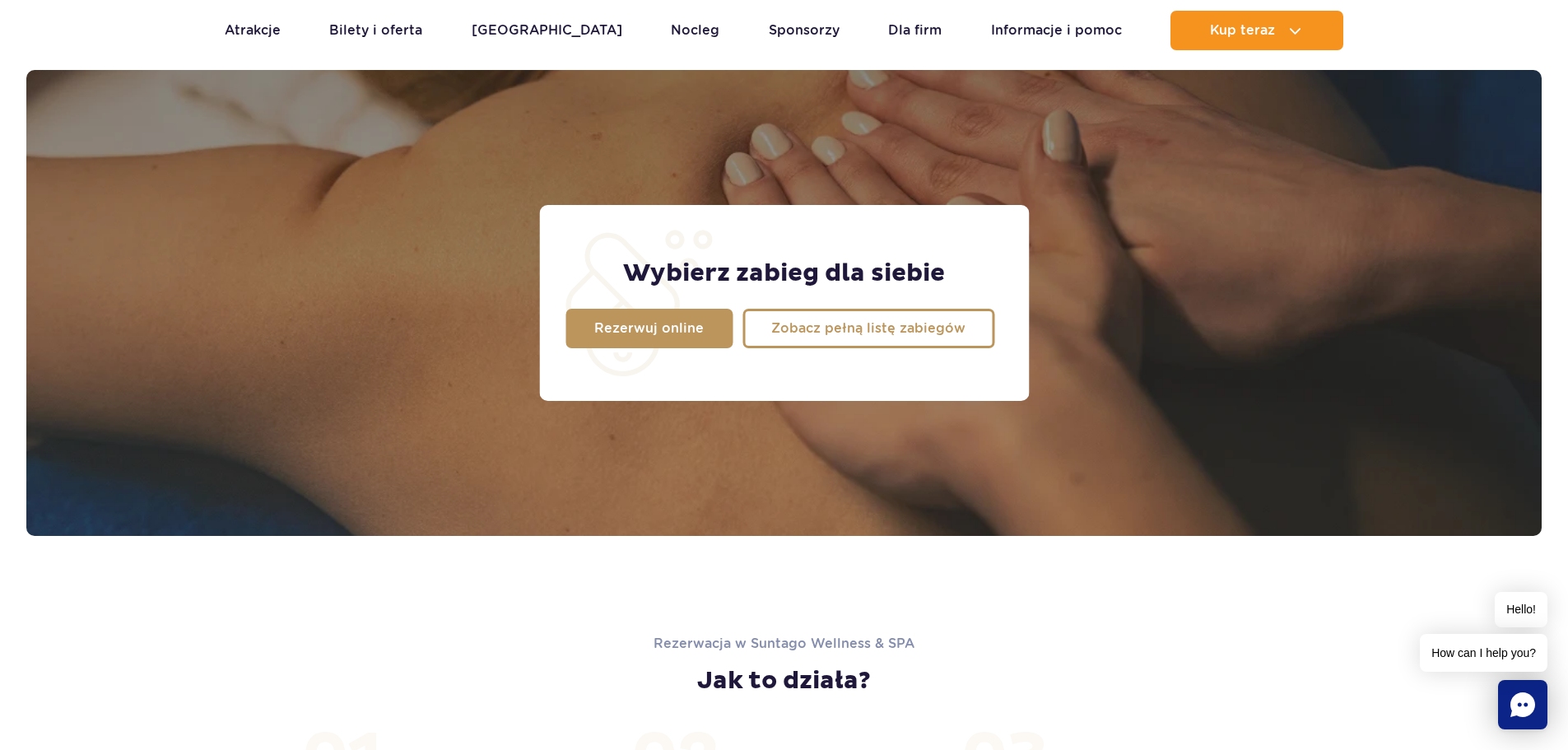
scroll to position [1299, 0]
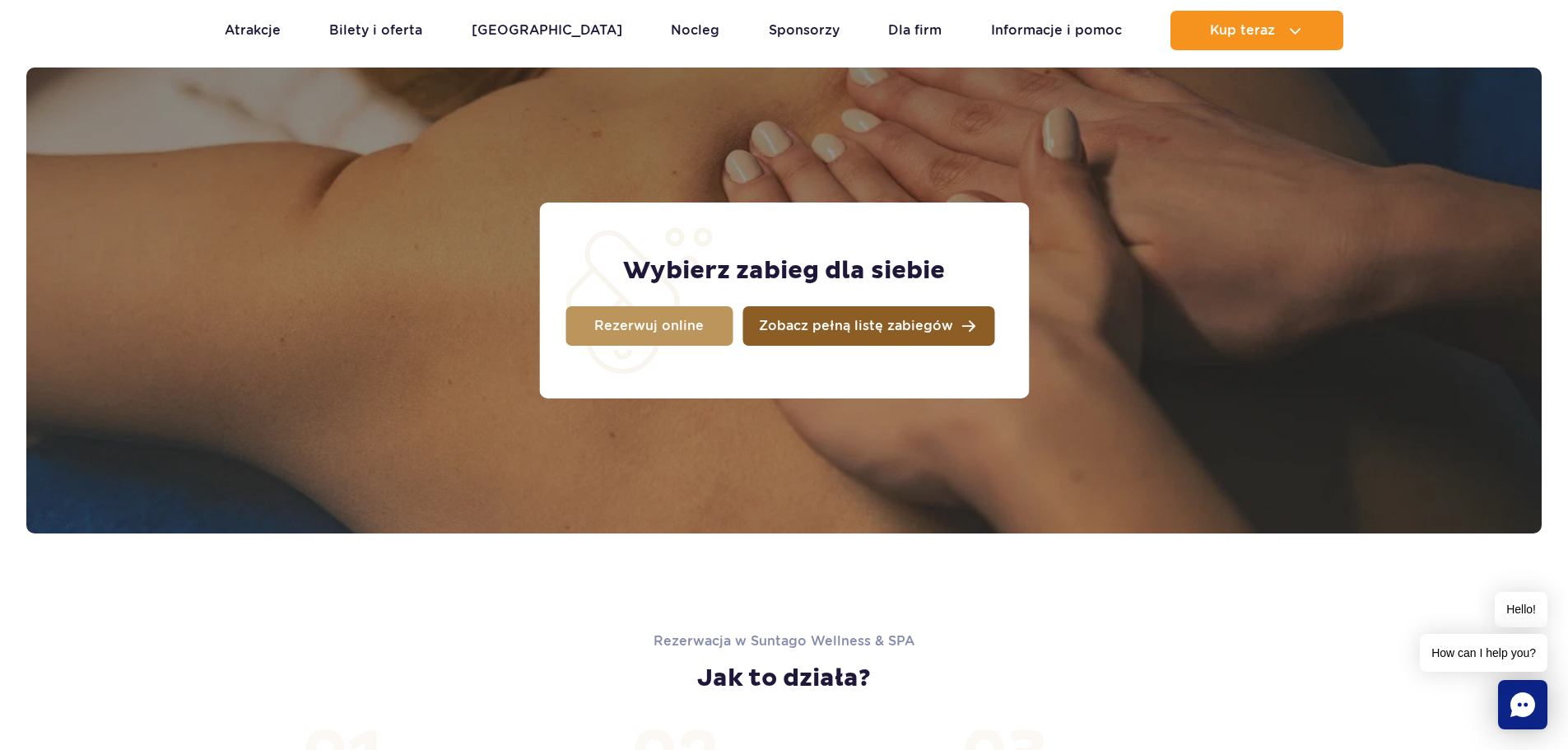
click at [940, 324] on span "Zobacz pełną listę zabiegów" at bounding box center [856, 326] width 194 height 13
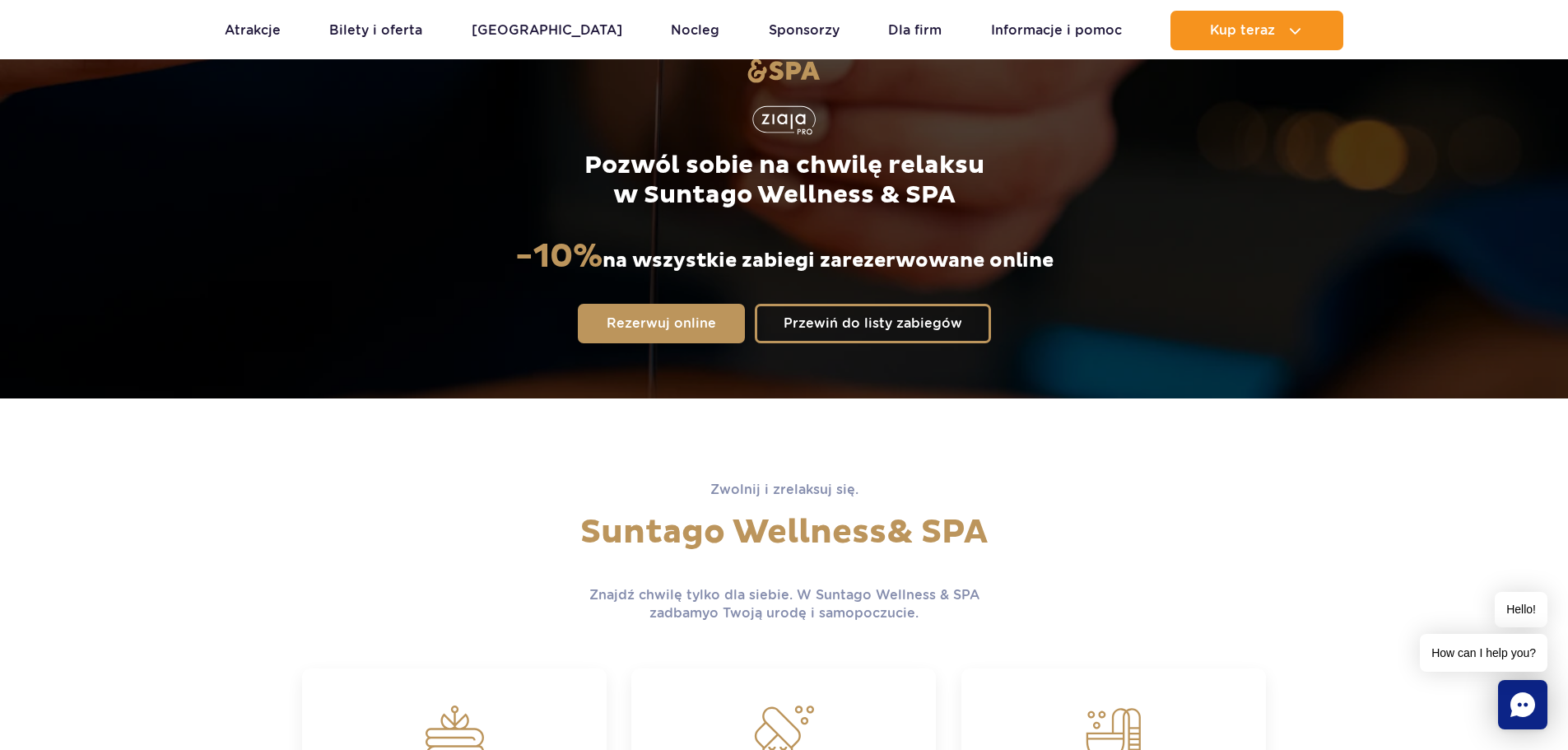
scroll to position [0, 0]
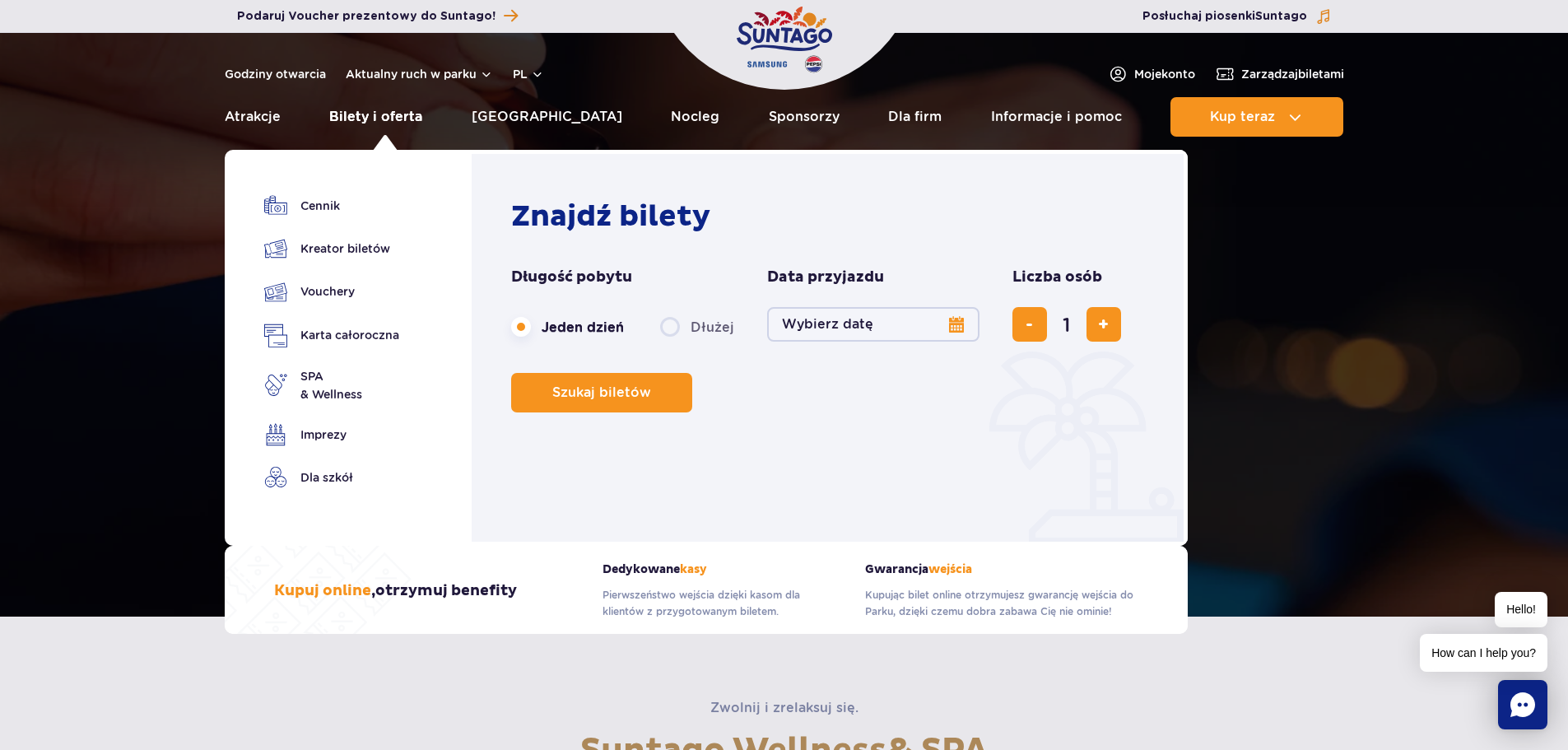
click at [364, 121] on link "Bilety i oferta" at bounding box center [376, 117] width 93 height 39
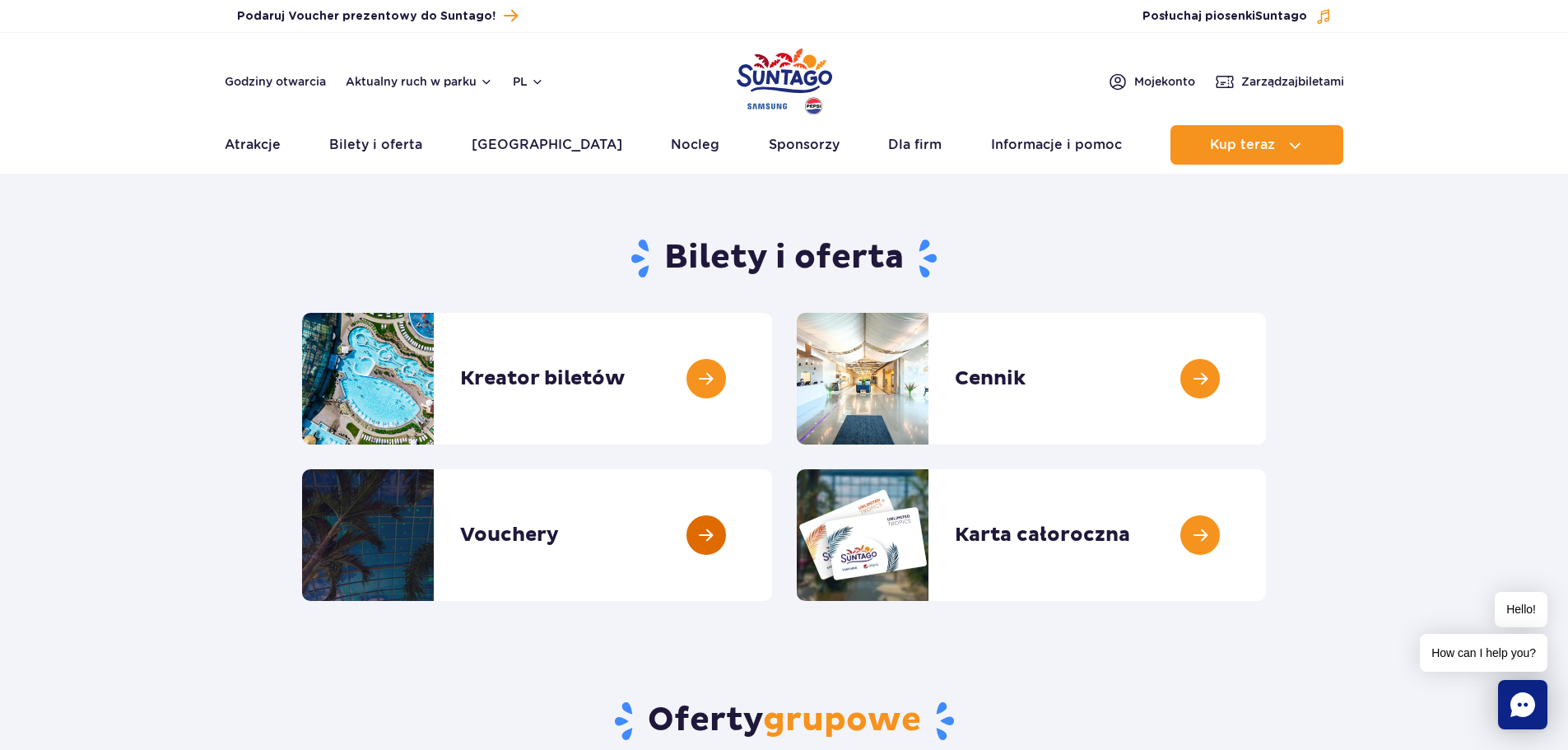
click at [772, 530] on link at bounding box center [772, 535] width 0 height 132
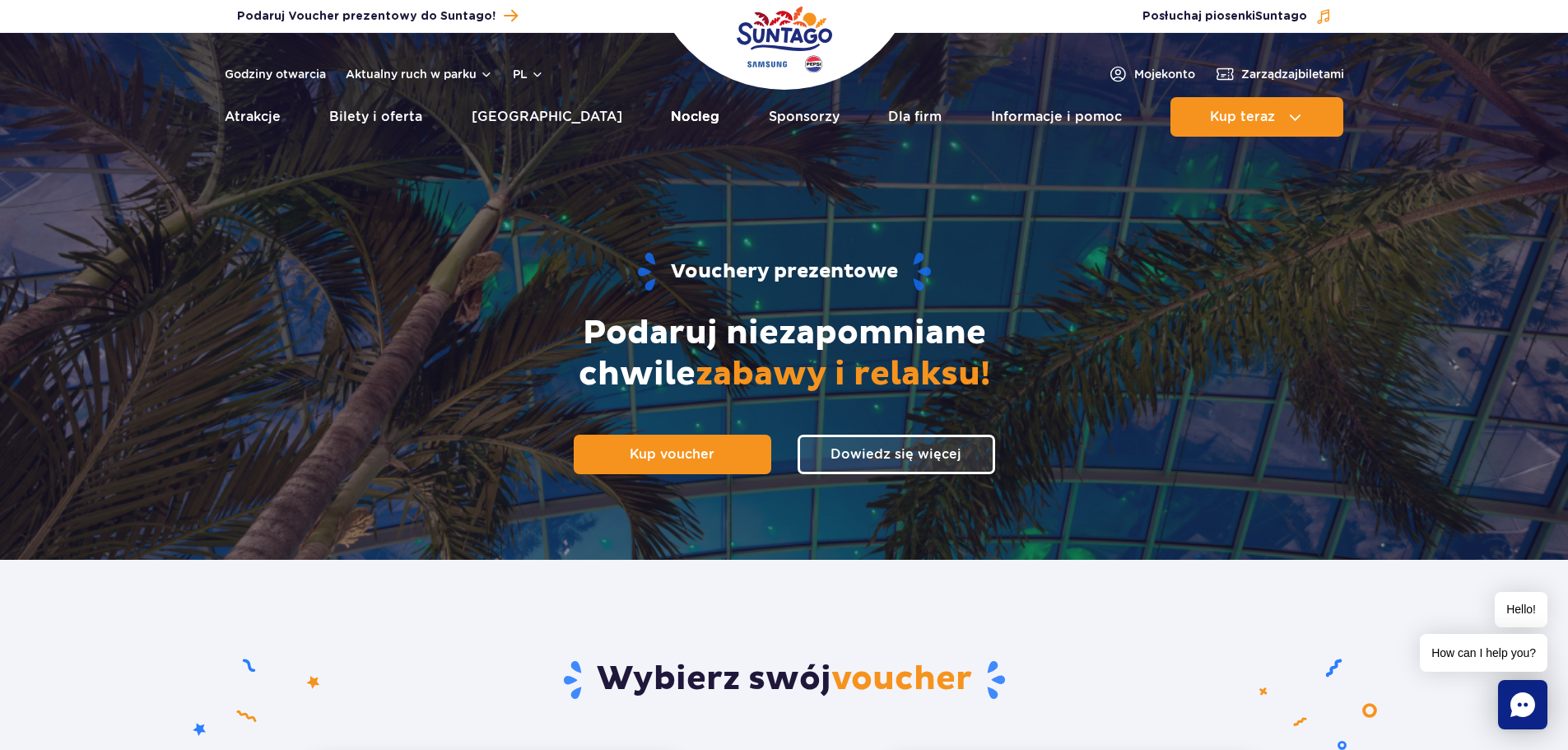
click at [670, 118] on link "Nocleg" at bounding box center [695, 117] width 49 height 39
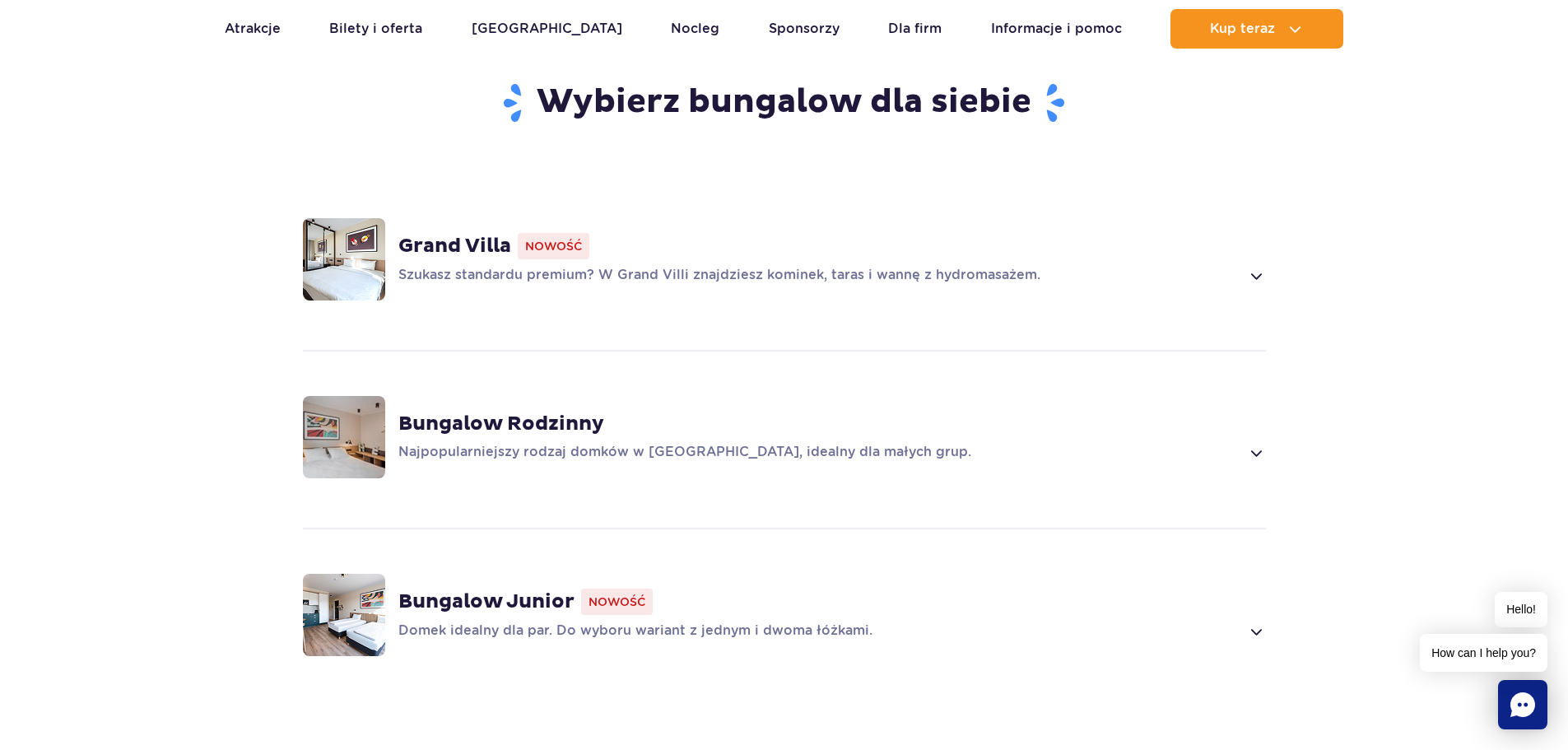
scroll to position [1153, 0]
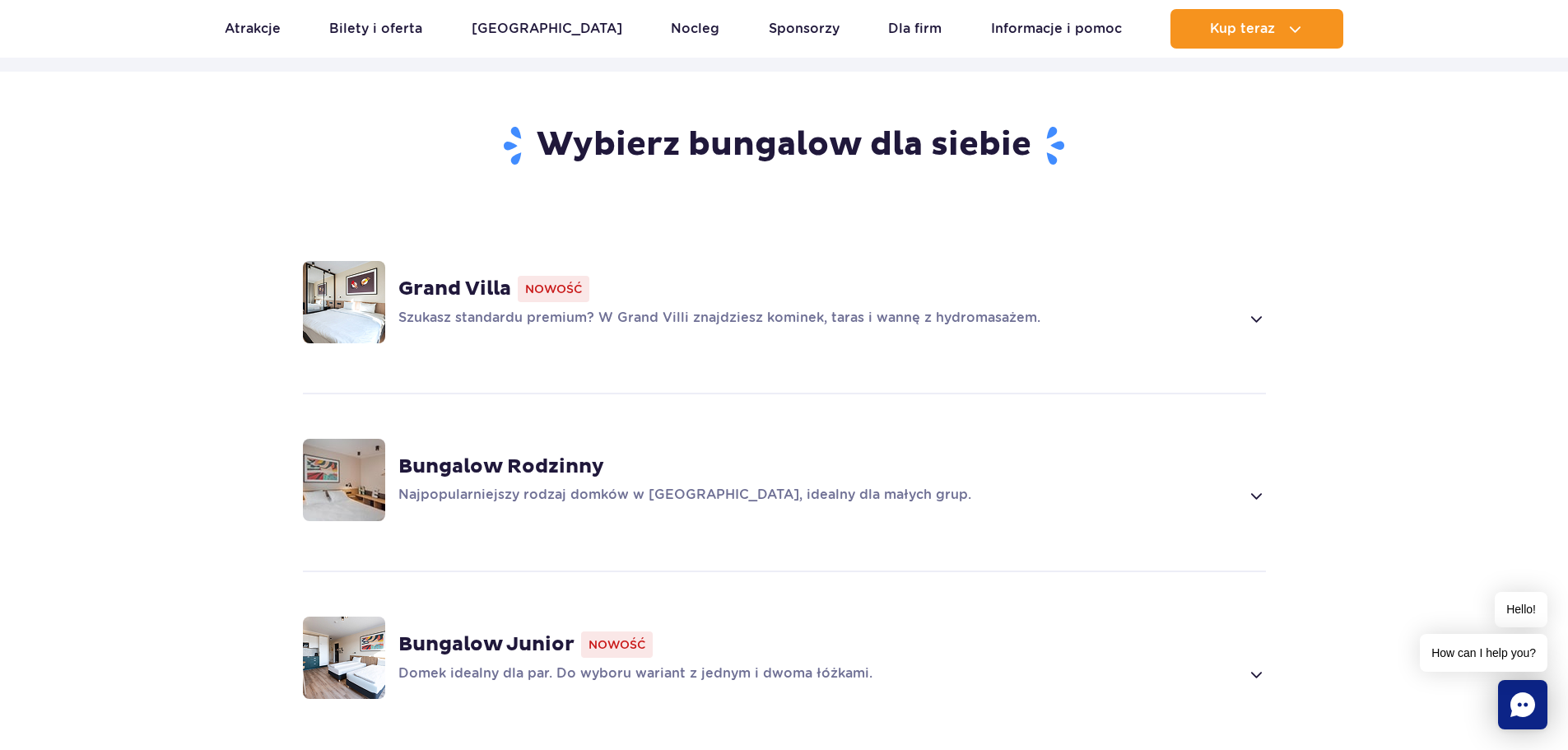
click at [1245, 500] on div "Najpopularniejszy rodzaj domków w Suntago Village, idealny dla małych grup." at bounding box center [832, 495] width 867 height 20
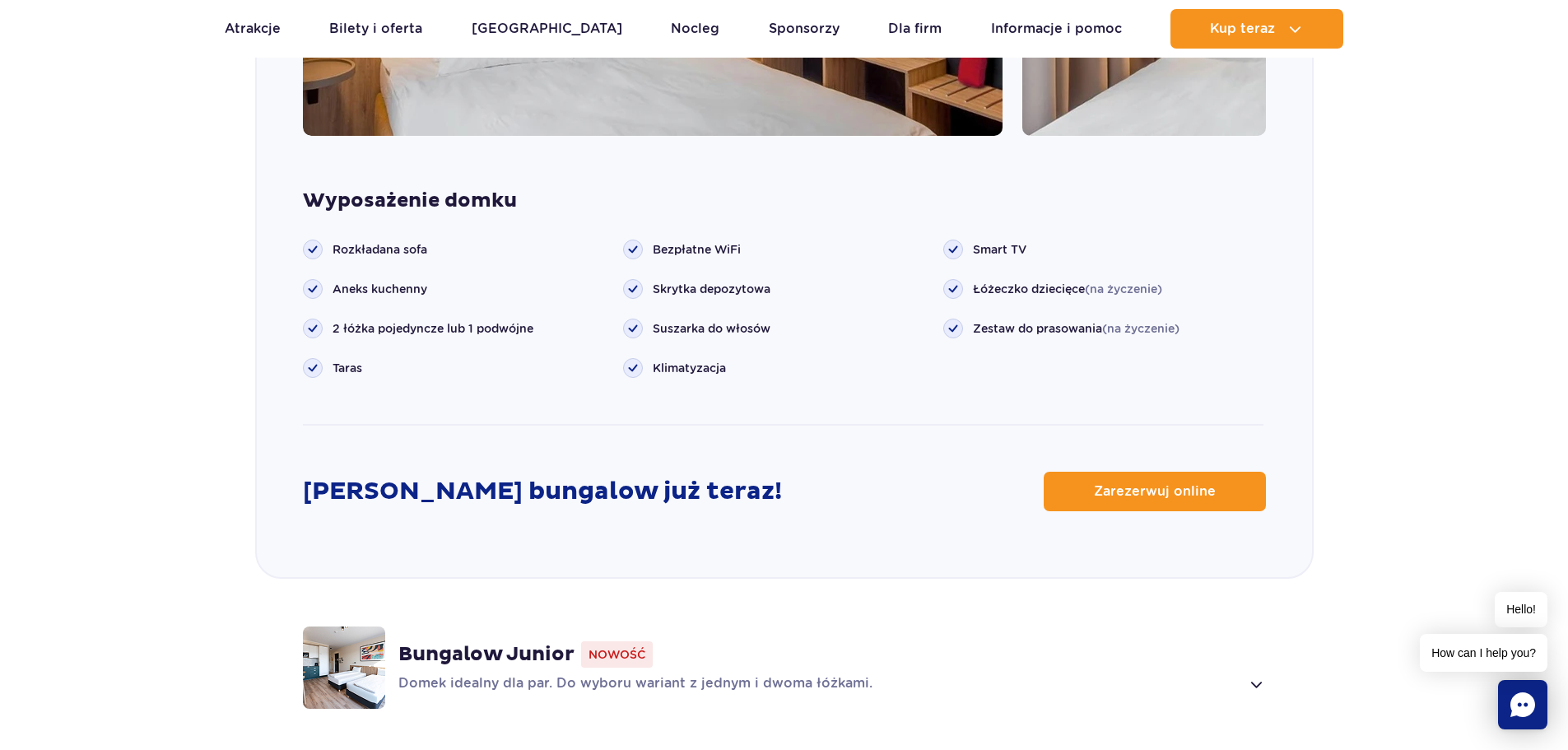
scroll to position [2034, 0]
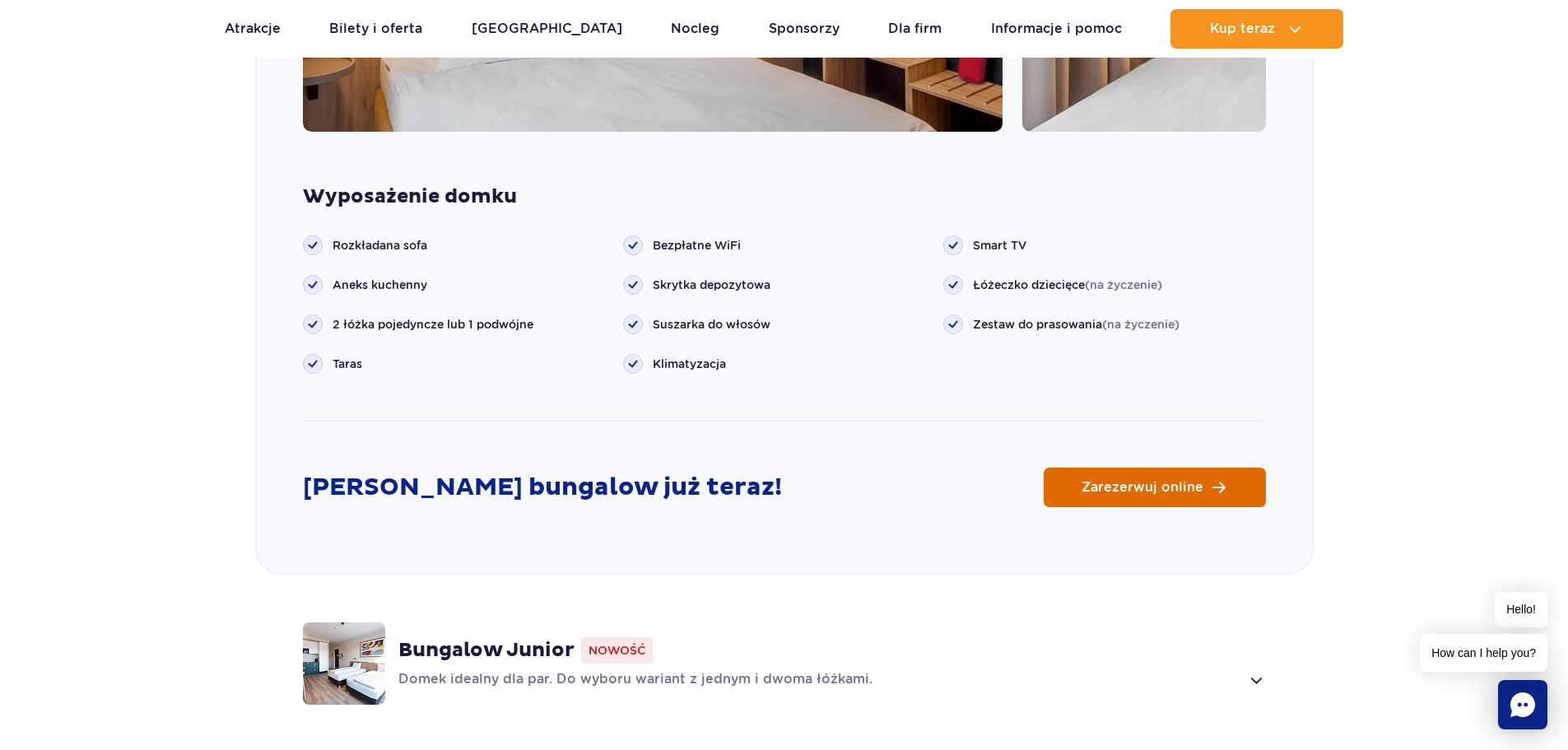
click at [1197, 484] on span "Zarezerwuj online" at bounding box center [1142, 487] width 122 height 13
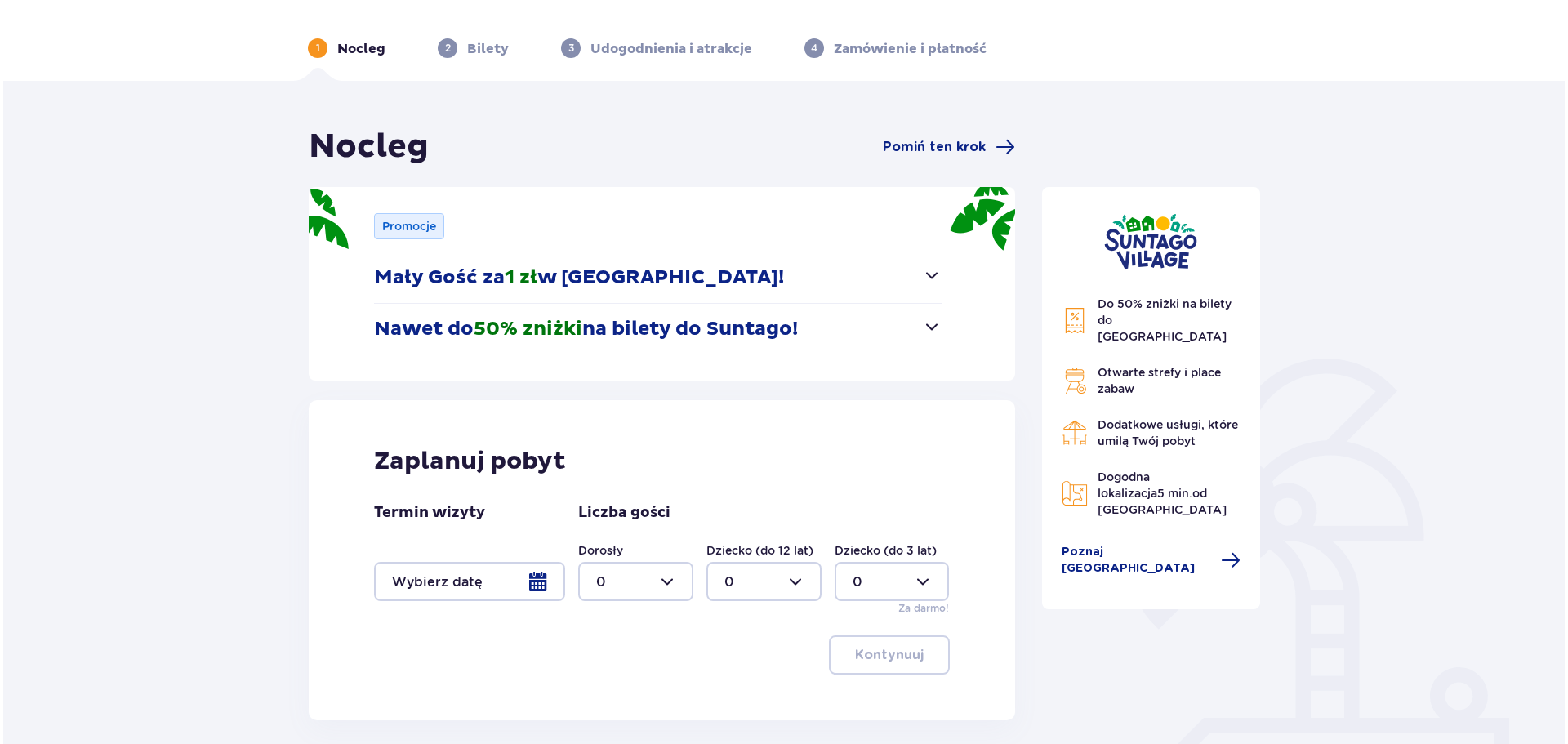
scroll to position [163, 0]
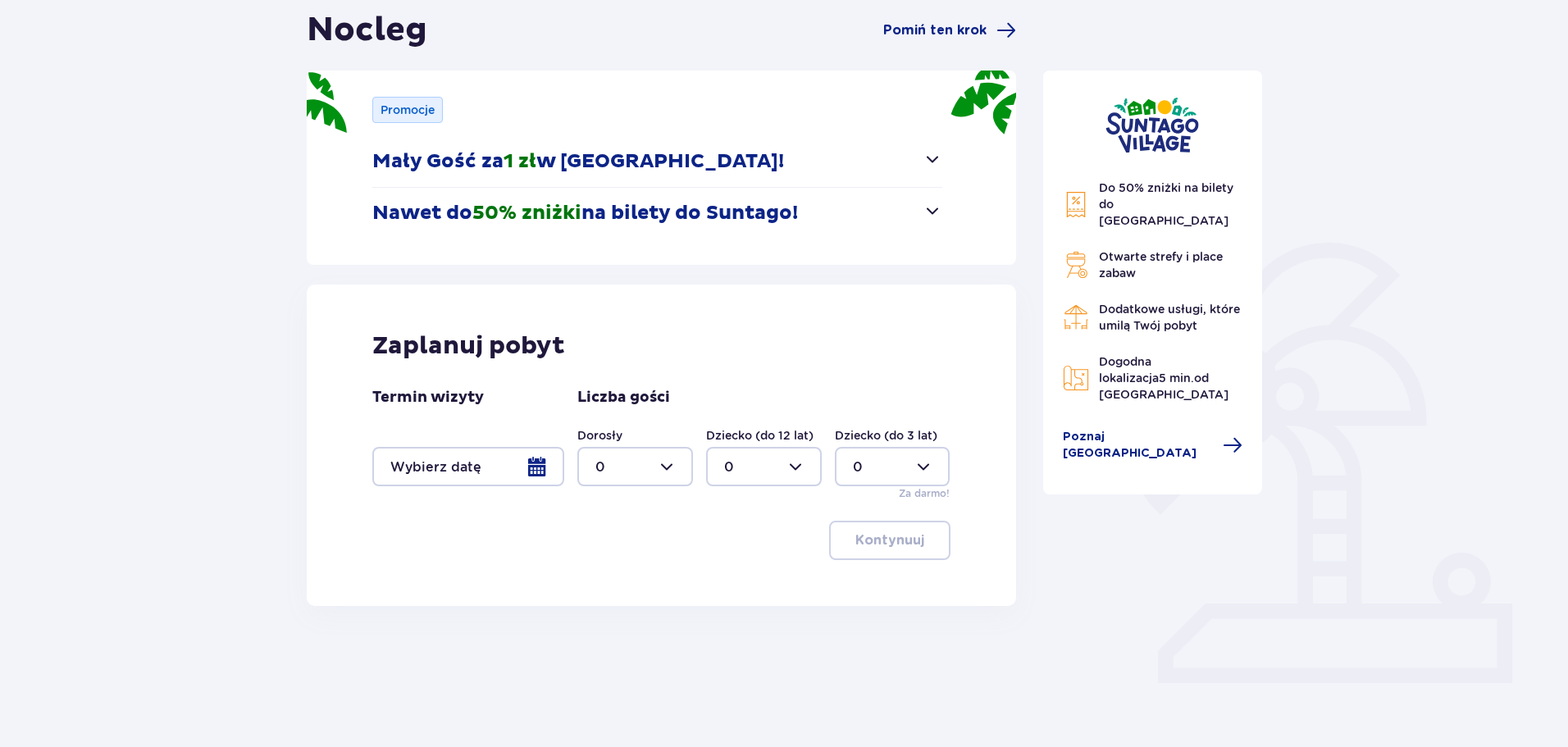
click at [676, 467] on div at bounding box center [635, 467] width 115 height 39
click at [624, 576] on span "2" at bounding box center [635, 586] width 113 height 35
type input "2"
click at [795, 466] on div at bounding box center [764, 467] width 115 height 39
click at [735, 584] on div "2" at bounding box center [764, 586] width 80 height 18
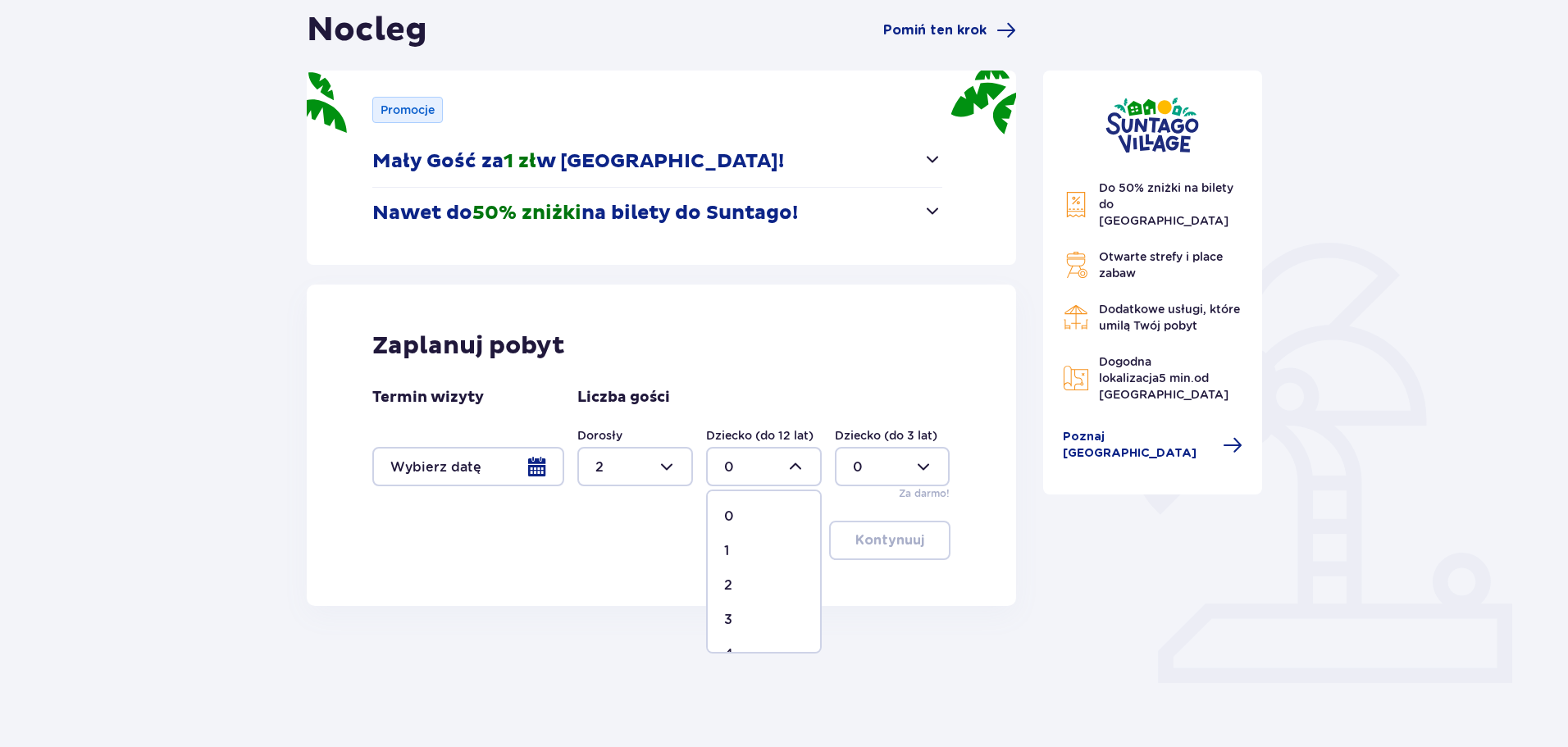
type input "2"
click at [544, 466] on div at bounding box center [469, 467] width 192 height 39
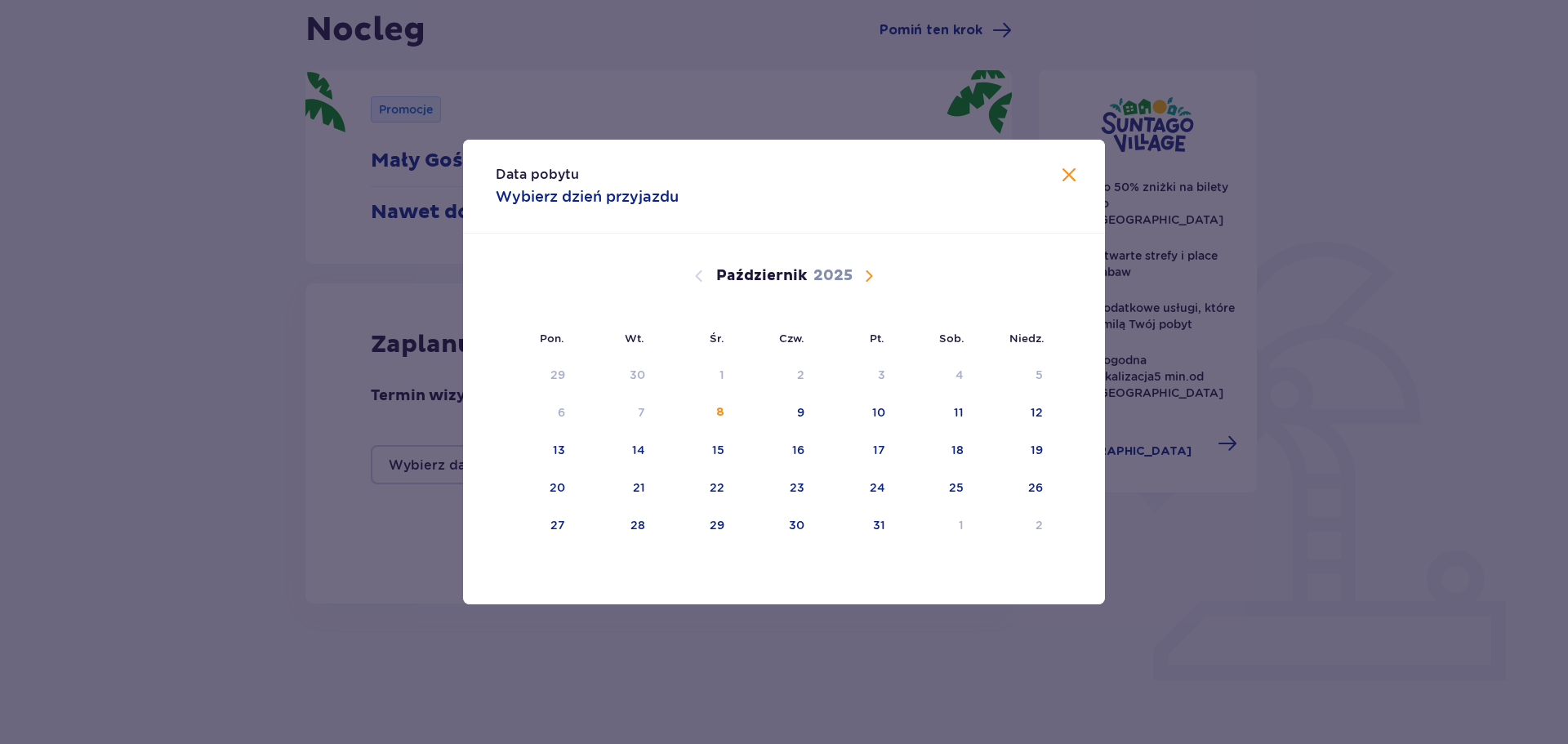
click at [862, 280] on span "Następny miesiąc" at bounding box center [868, 276] width 19 height 19
click at [885, 412] on div "7" at bounding box center [854, 413] width 80 height 36
click at [958, 418] on div "8" at bounding box center [958, 413] width 7 height 16
type input "[DATE] - [DATE]"
type input "0"
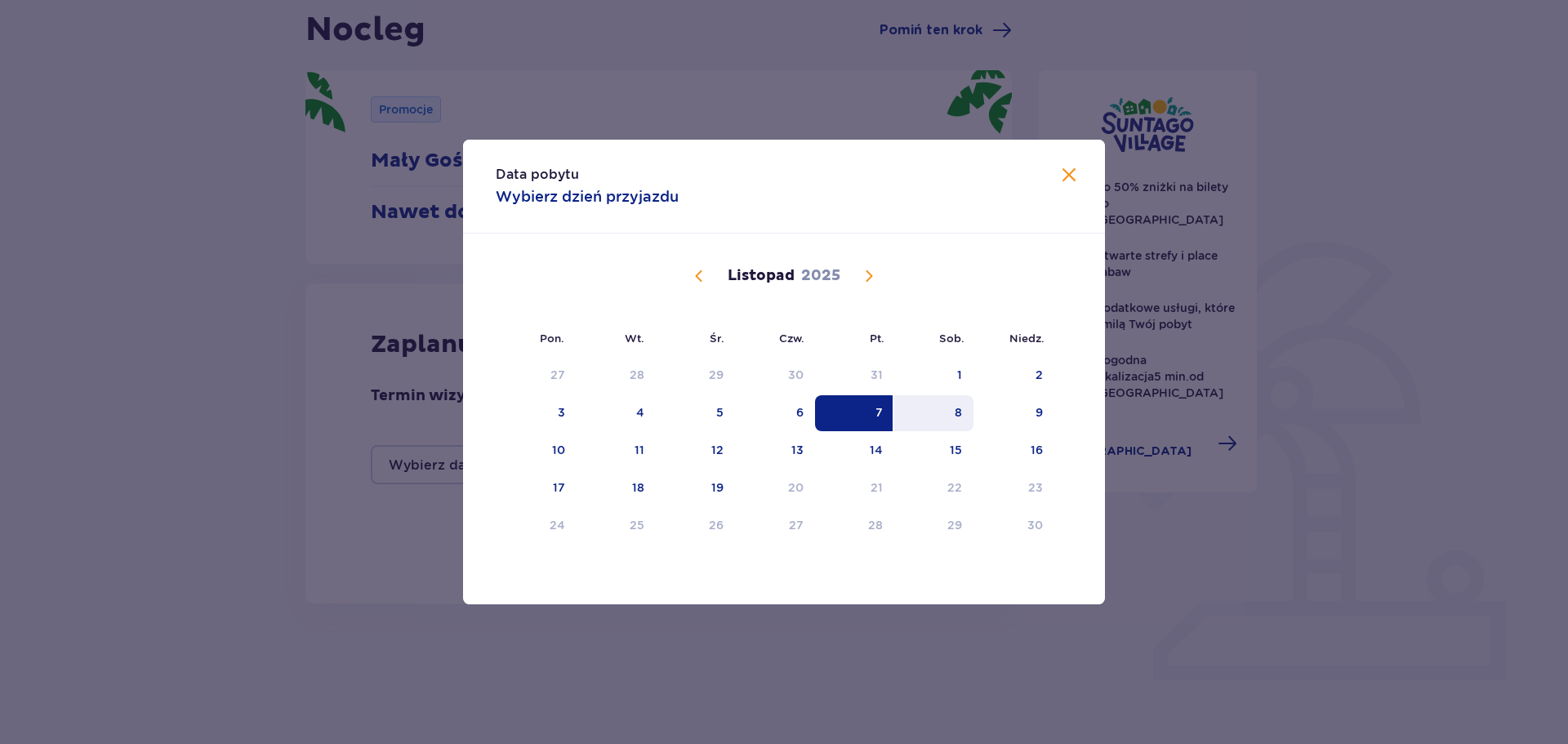
type input "0"
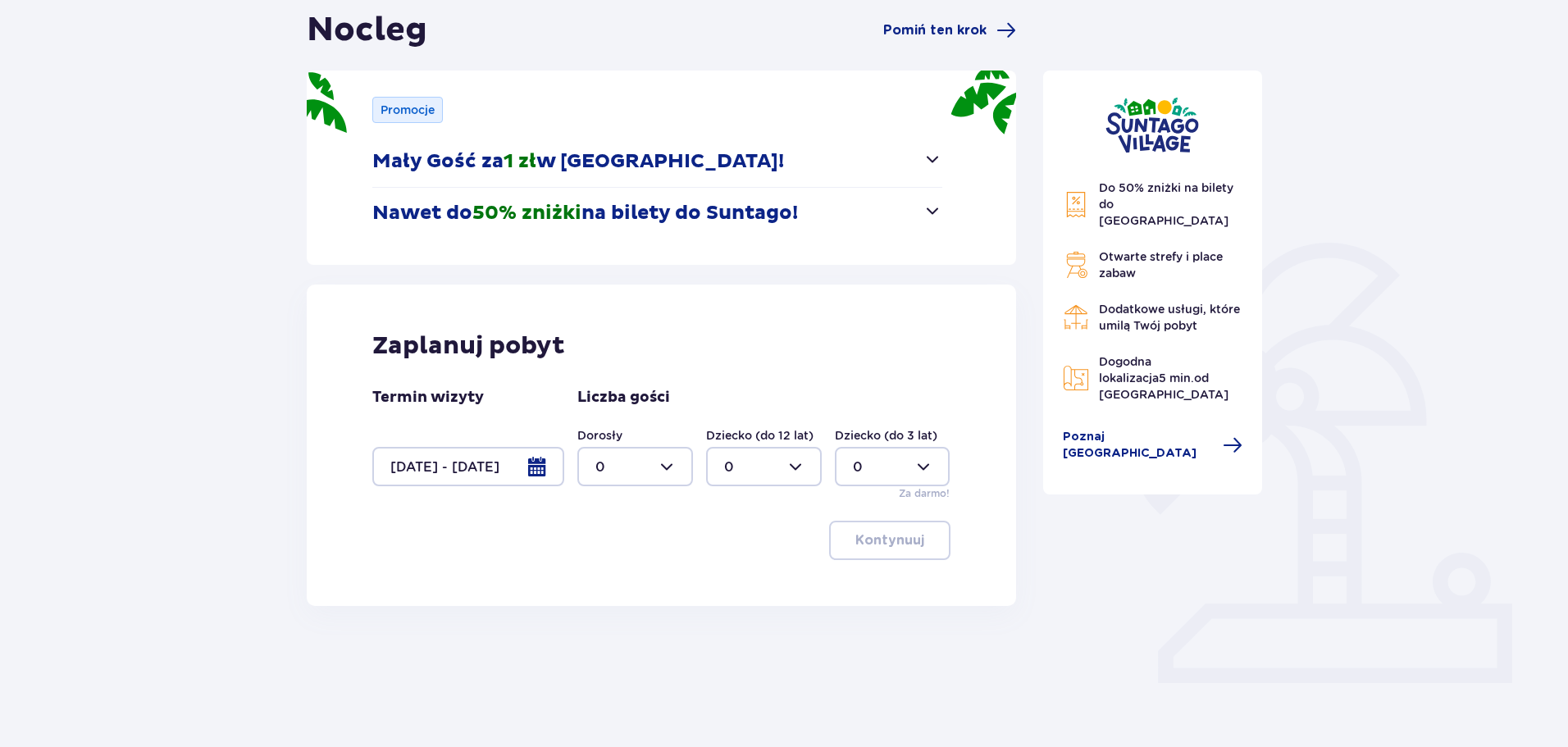
click at [689, 531] on div "Kontynuuj" at bounding box center [662, 540] width 579 height 39
click at [665, 468] on div at bounding box center [635, 467] width 115 height 39
click at [631, 586] on div "2" at bounding box center [635, 586] width 80 height 18
type input "2"
click at [756, 463] on div at bounding box center [764, 467] width 115 height 39
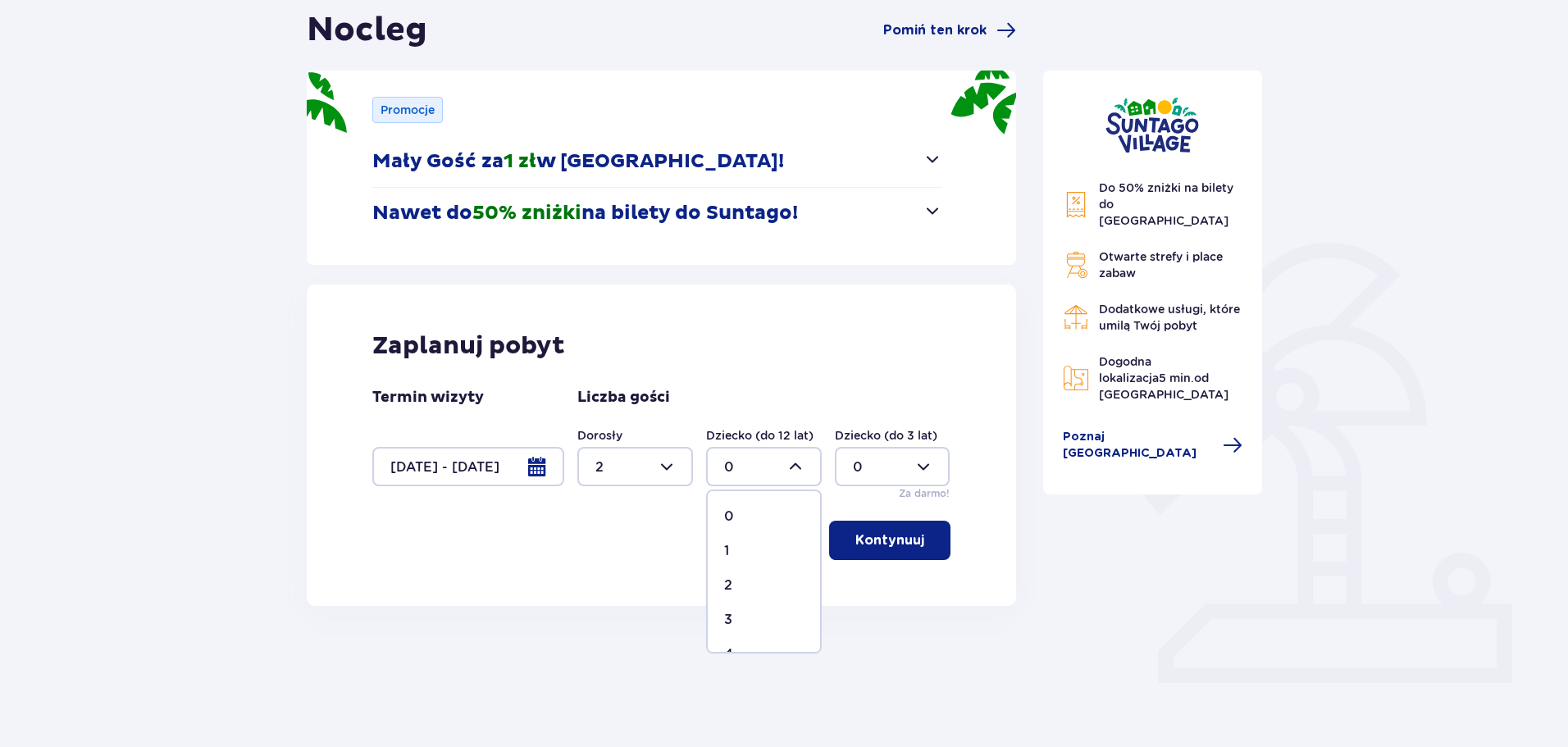
click at [744, 584] on div "2" at bounding box center [764, 586] width 80 height 18
type input "2"
click at [898, 537] on p "Kontynuuj" at bounding box center [890, 540] width 69 height 18
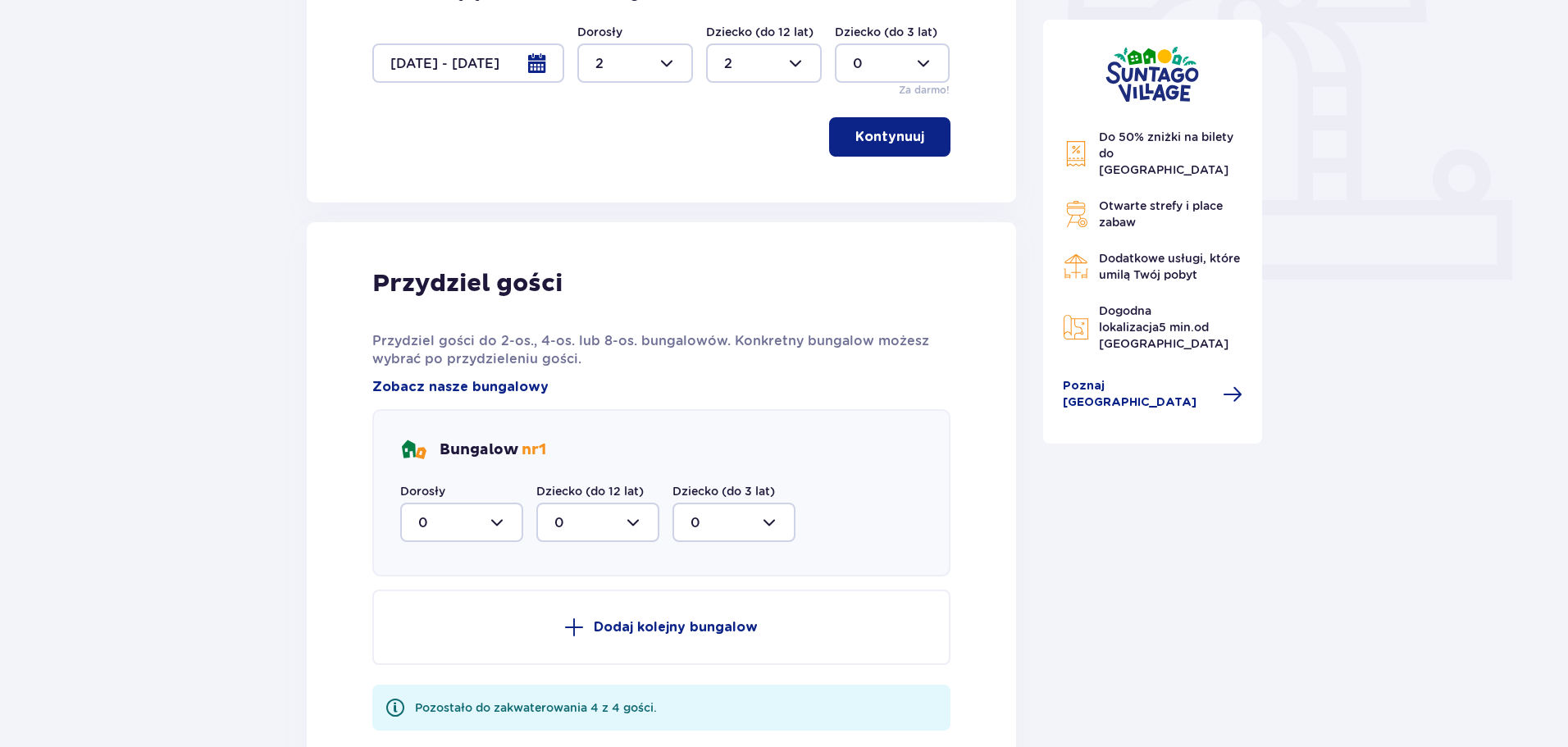
scroll to position [591, 0]
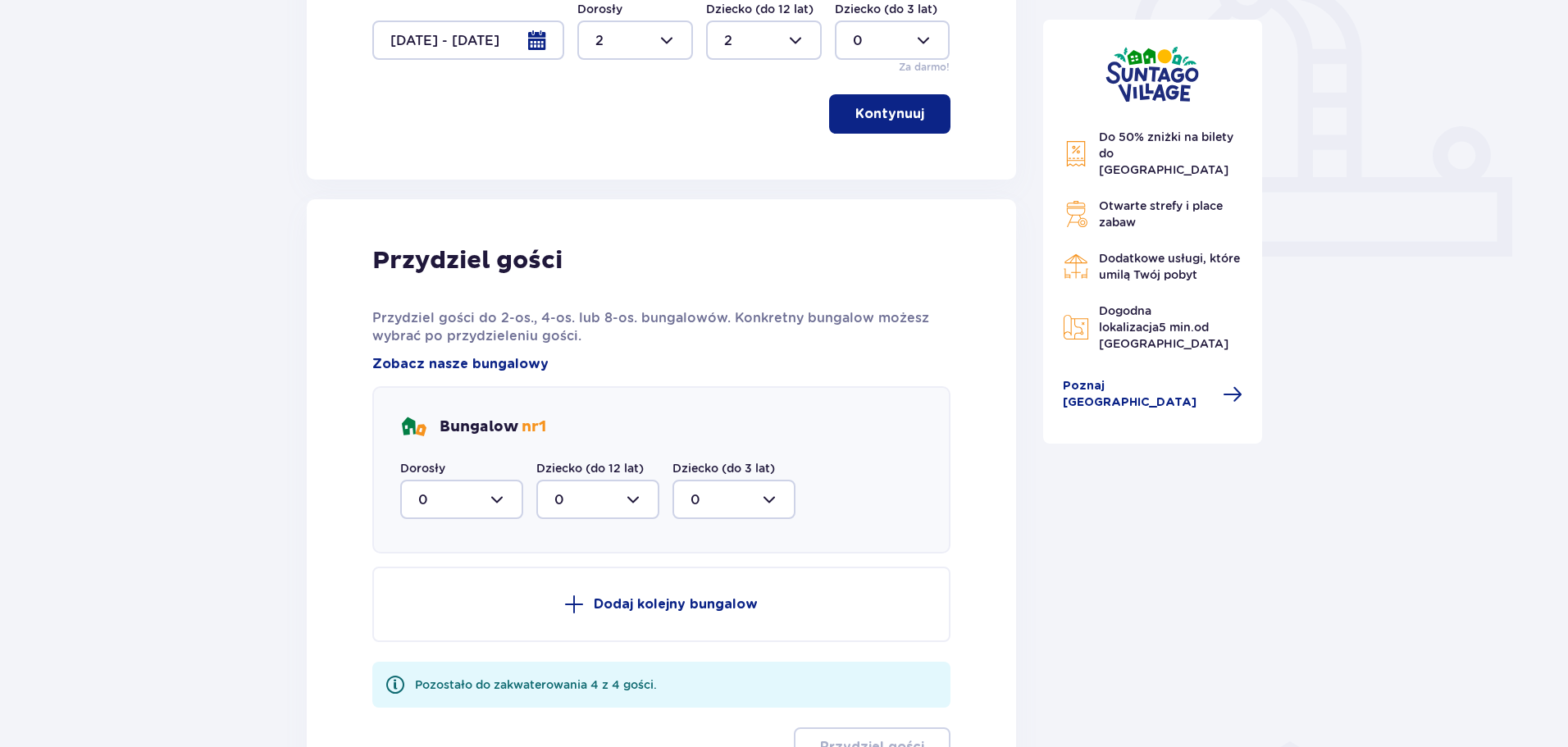
click at [501, 493] on div at bounding box center [461, 499] width 123 height 39
click at [437, 617] on div "2" at bounding box center [461, 618] width 87 height 18
type input "2"
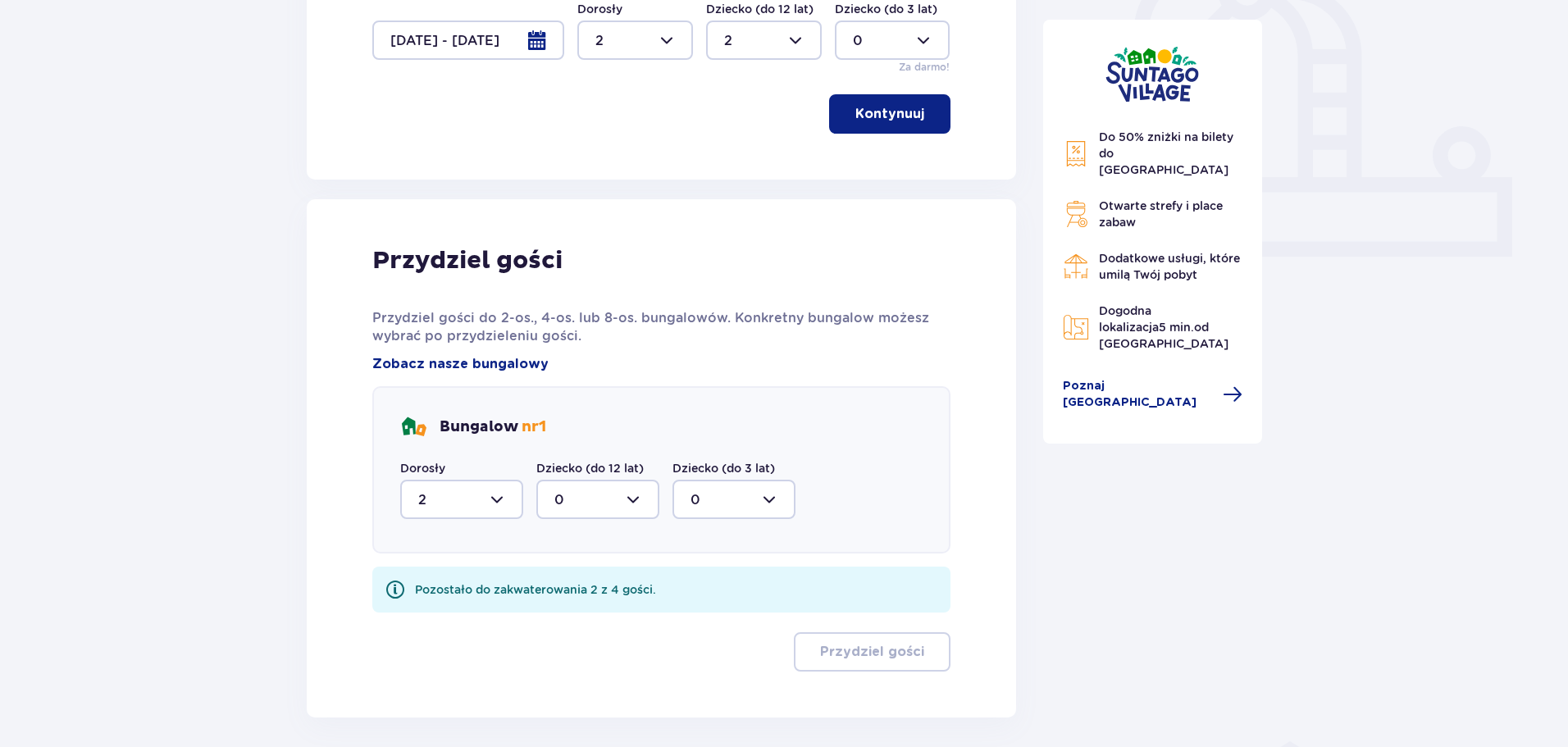
click at [627, 499] on div at bounding box center [598, 499] width 123 height 39
click at [565, 622] on div "2" at bounding box center [598, 618] width 87 height 18
type input "2"
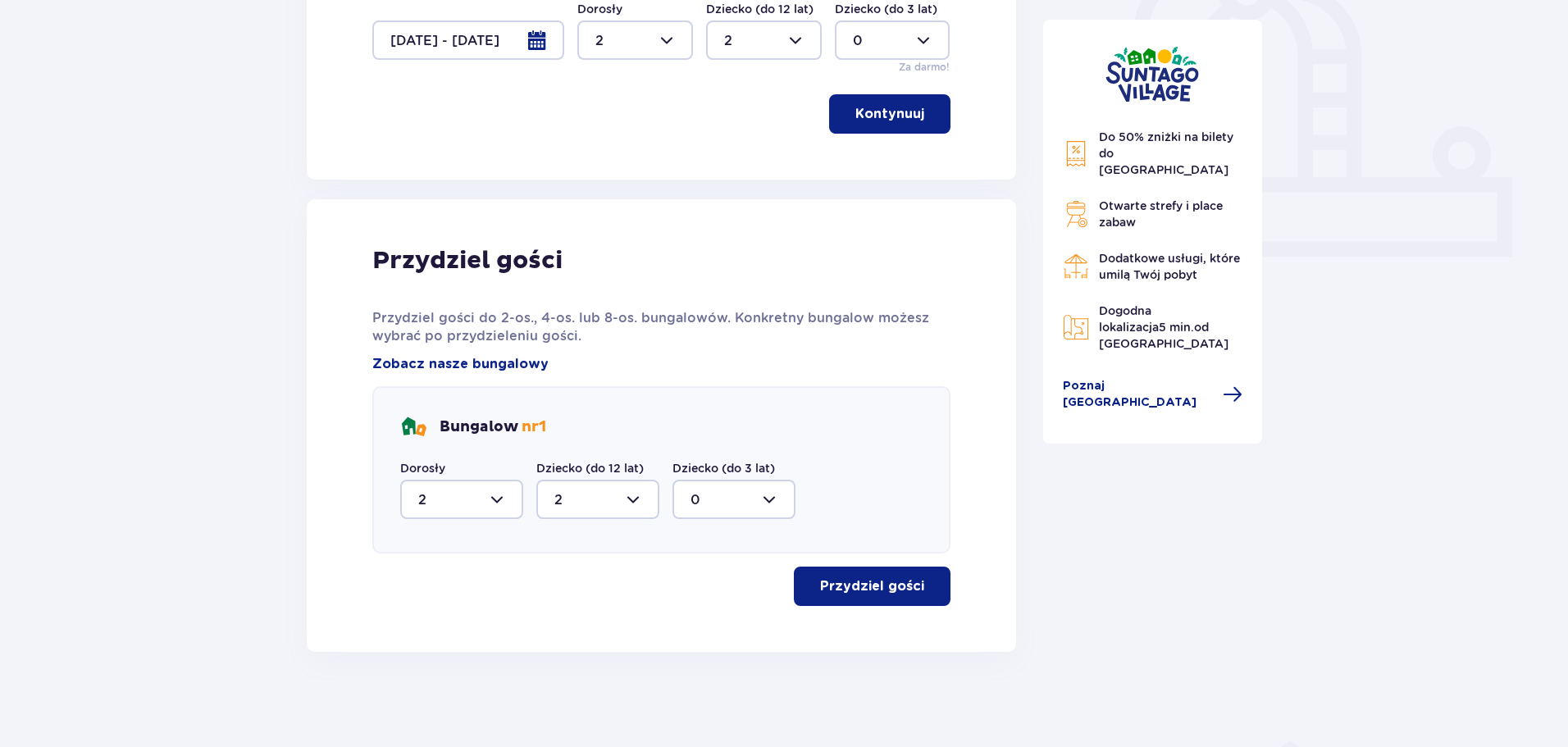
click at [900, 585] on p "Przydziel gości" at bounding box center [871, 586] width 104 height 18
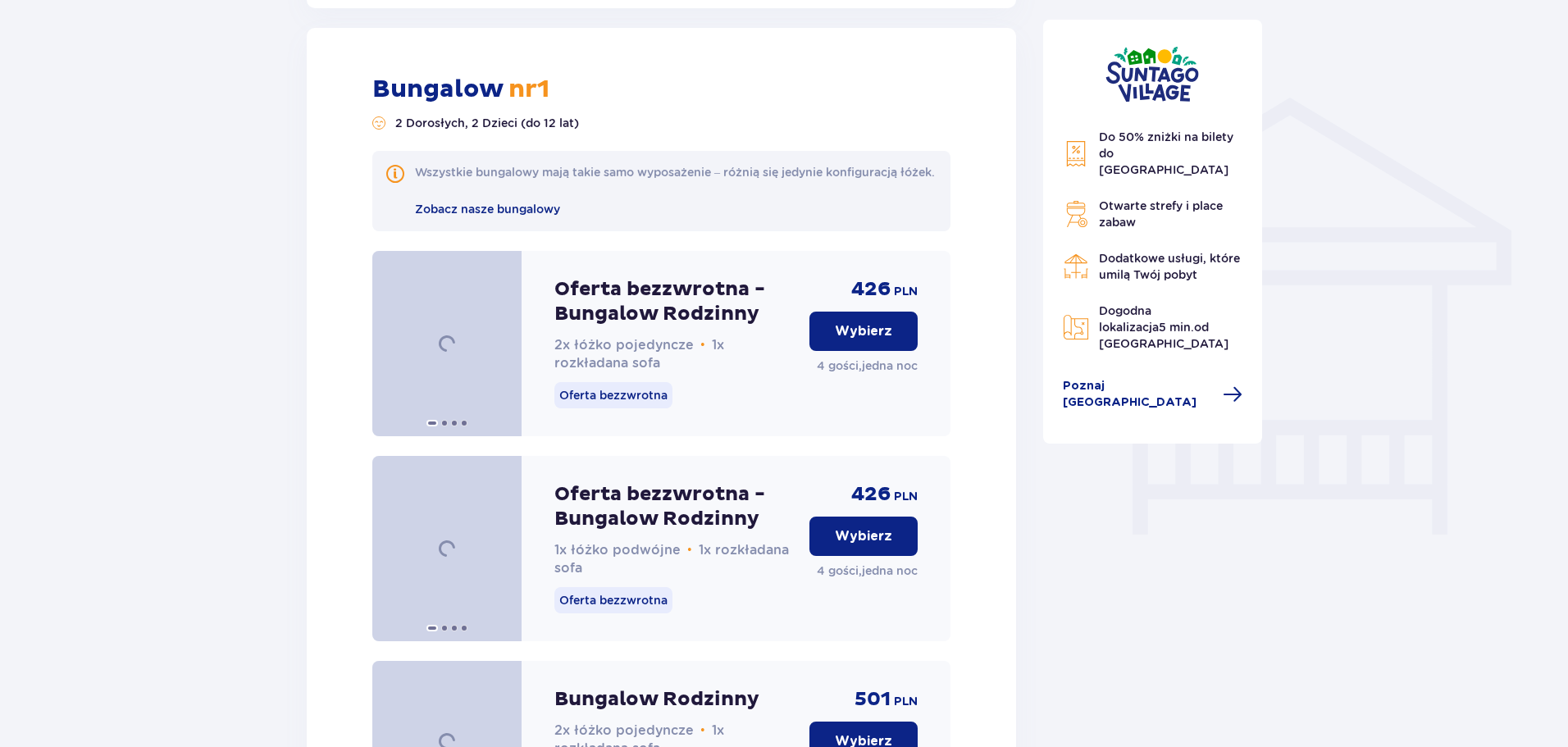
scroll to position [1242, 0]
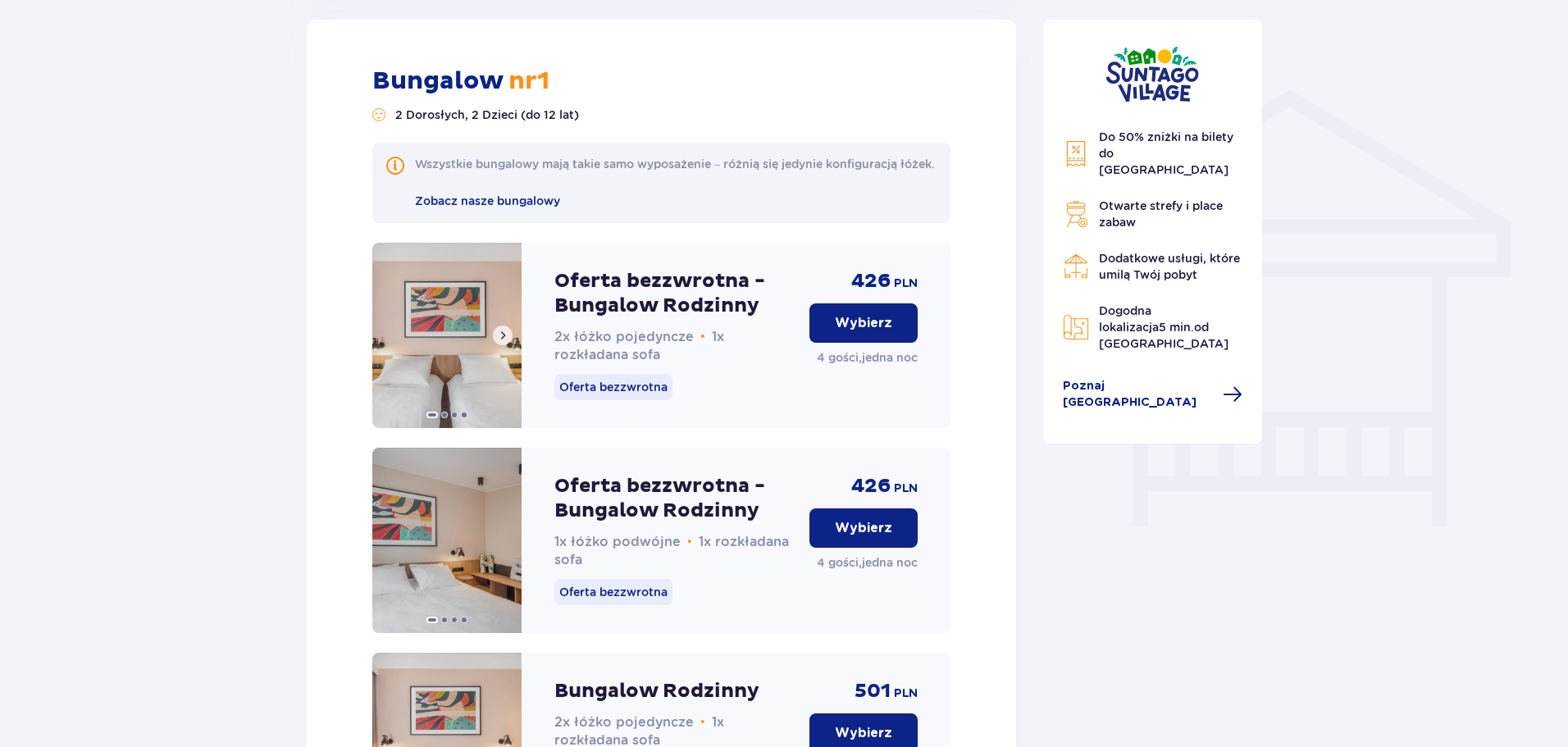
click at [502, 342] on span at bounding box center [502, 335] width 13 height 13
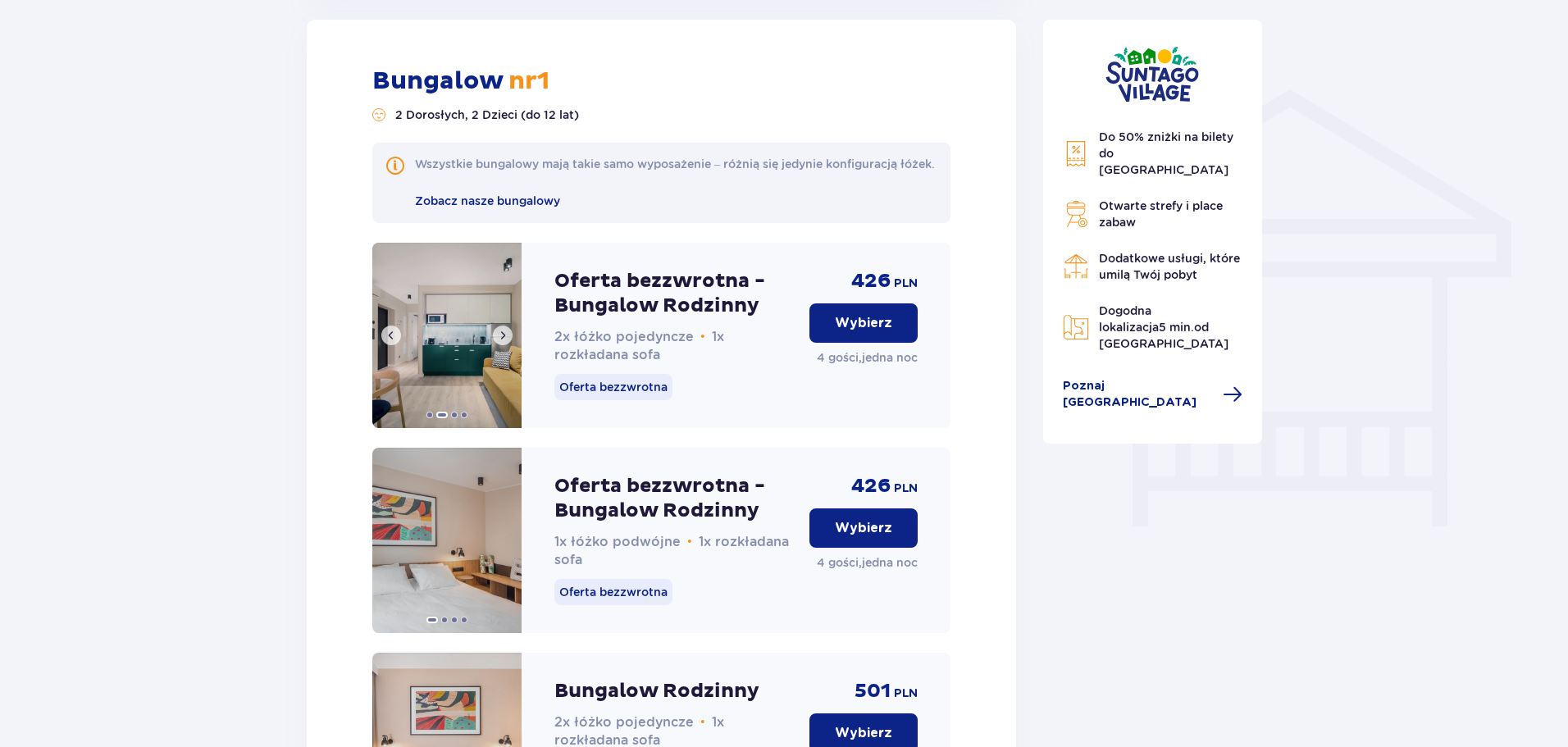
click at [502, 342] on span at bounding box center [502, 335] width 13 height 13
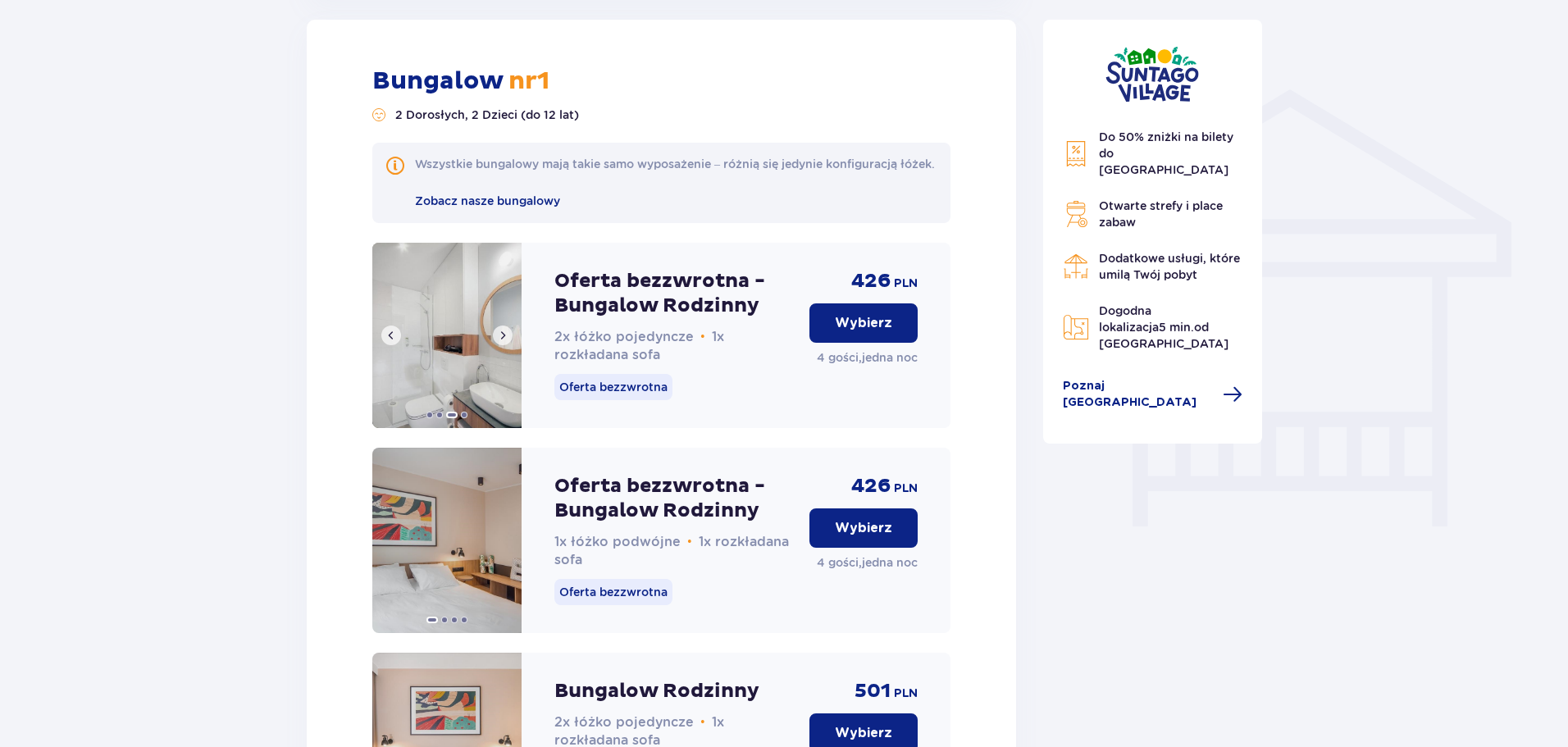
click at [502, 342] on span at bounding box center [502, 335] width 13 height 13
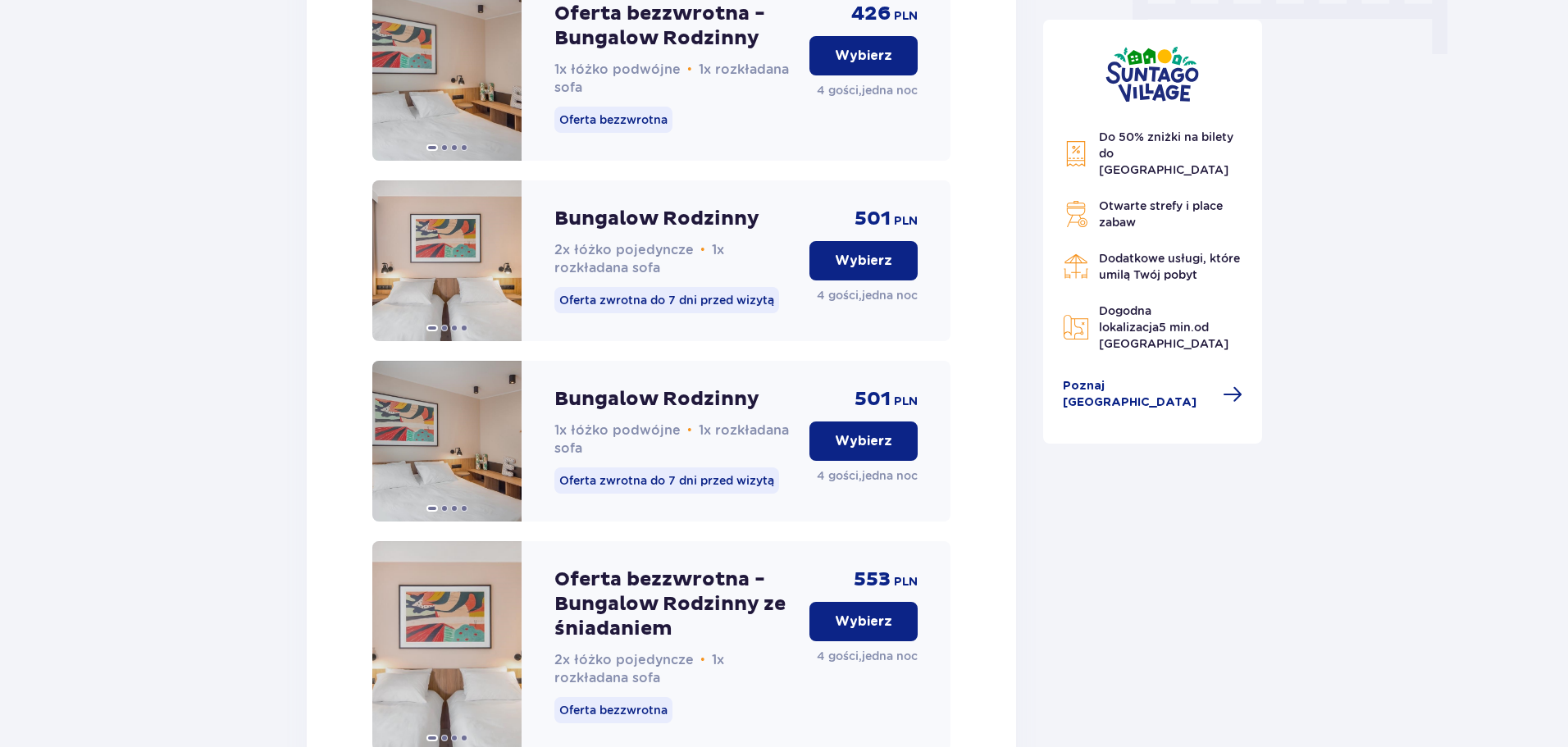
scroll to position [1899, 0]
